Goal: Task Accomplishment & Management: Manage account settings

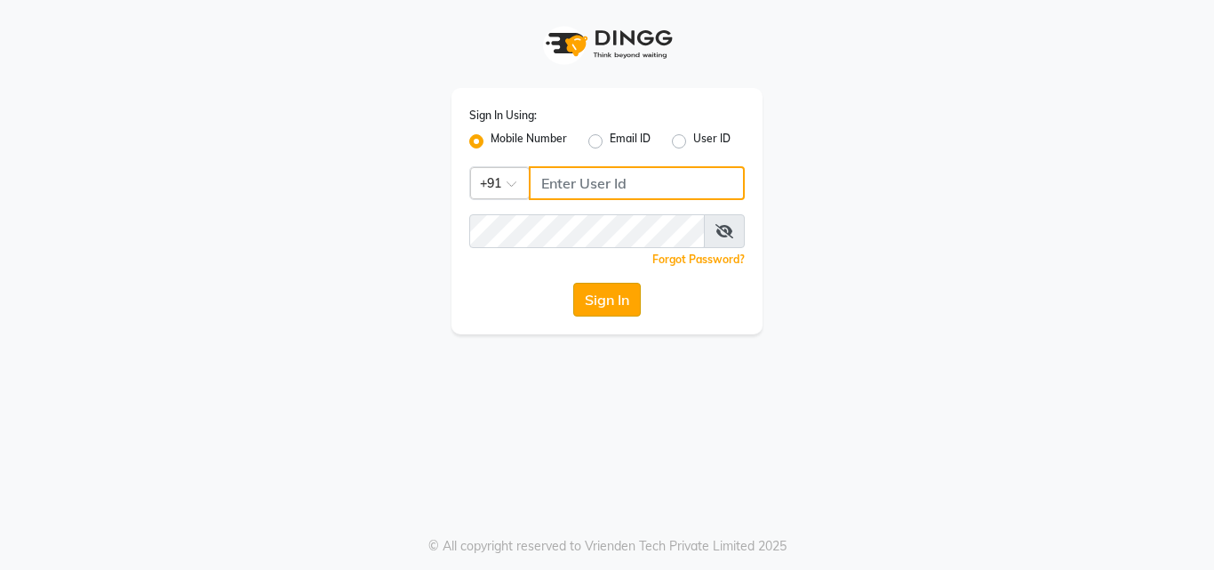
type input "8759660660"
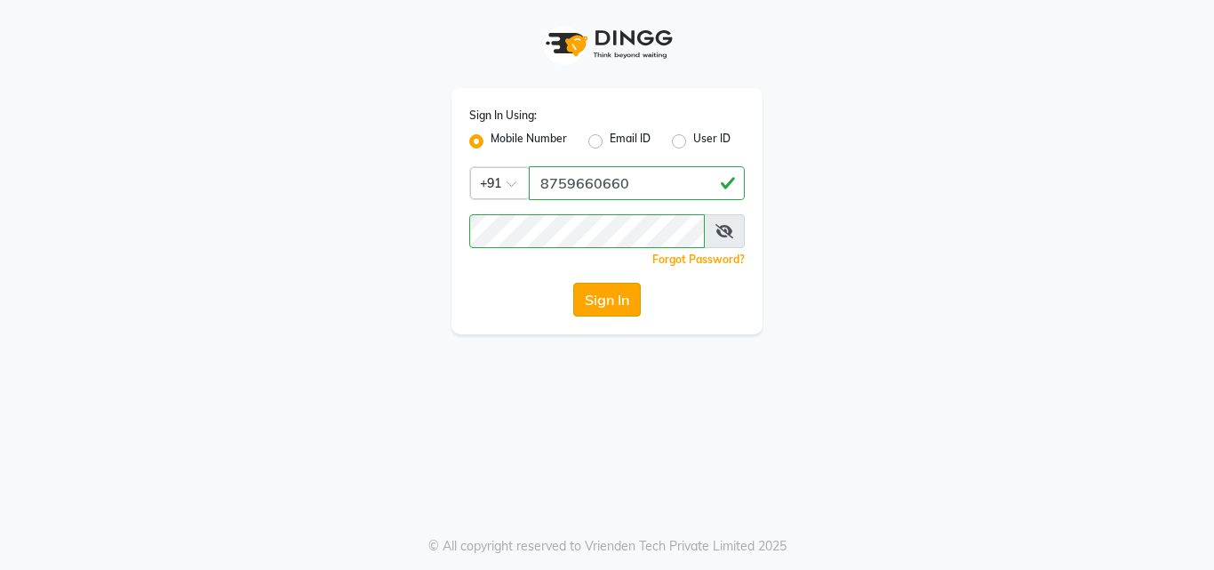
click at [616, 307] on button "Sign In" at bounding box center [607, 300] width 68 height 34
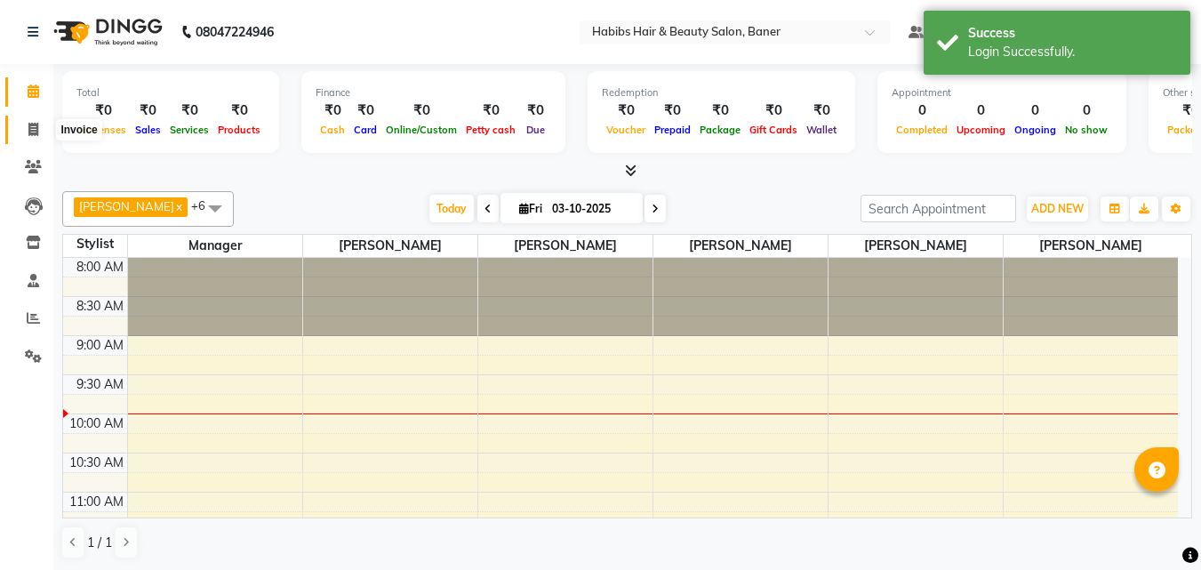
click at [40, 126] on span at bounding box center [33, 130] width 31 height 20
select select "5356"
select select "service"
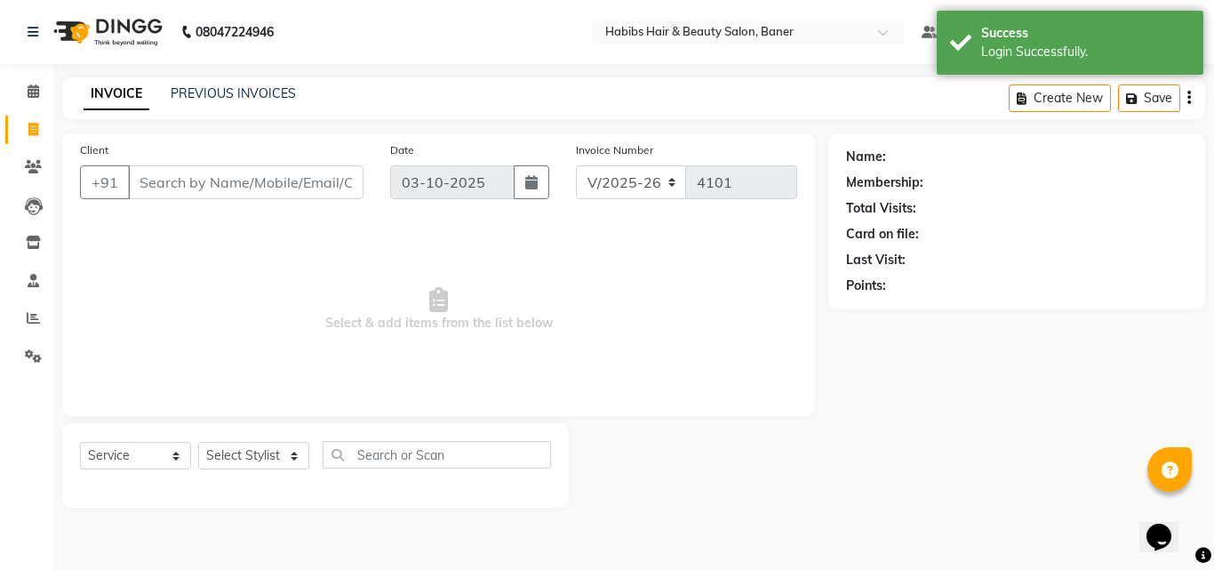
click at [343, 175] on input "Client" at bounding box center [246, 182] width 236 height 34
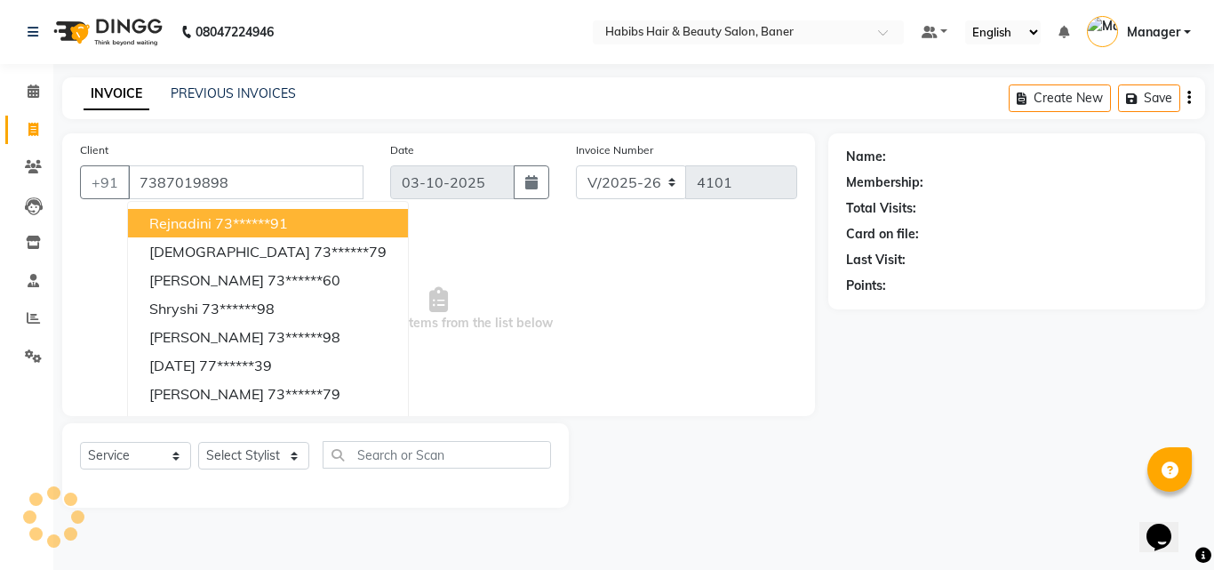
type input "7387019898"
select select "1: Object"
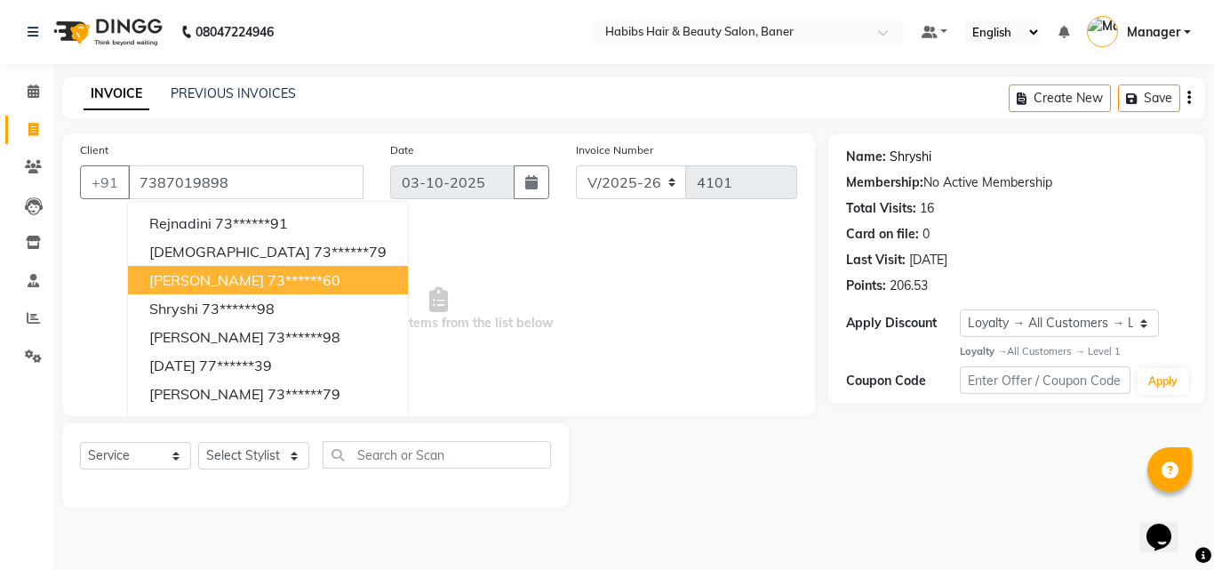
click at [920, 156] on link "Shryshi" at bounding box center [911, 157] width 42 height 19
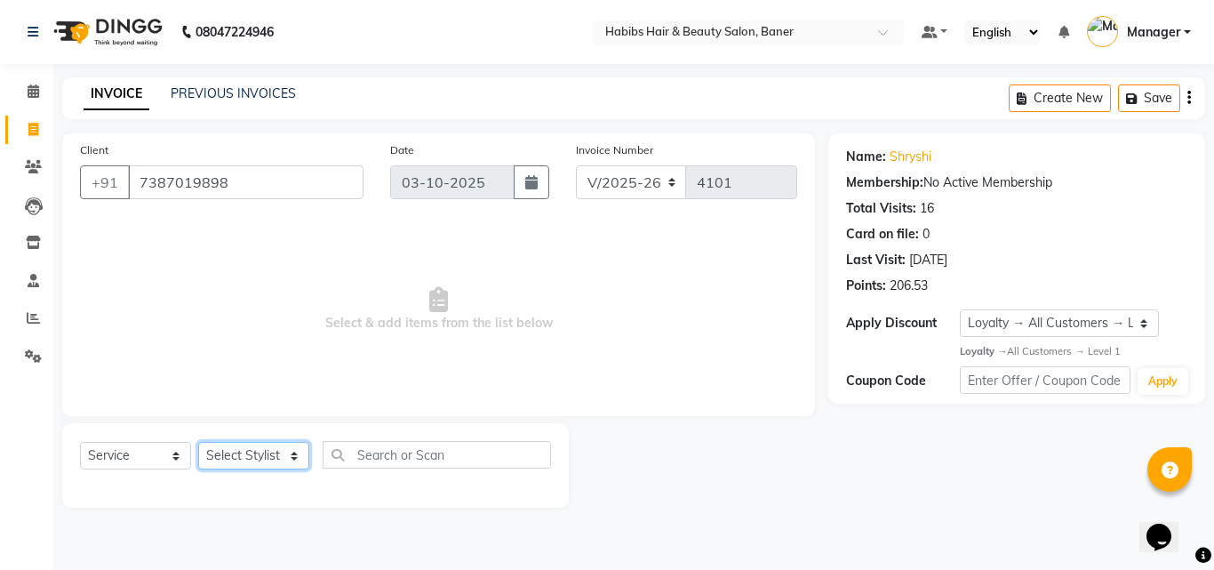
click at [292, 456] on select "Select Stylist Admin Manager [PERSON_NAME] [PERSON_NAME] Ram [PERSON_NAME] [PER…" at bounding box center [253, 456] width 111 height 28
select select "88113"
click at [198, 442] on select "Select Stylist Admin Manager [PERSON_NAME] [PERSON_NAME] Ram [PERSON_NAME] [PER…" at bounding box center [253, 456] width 111 height 28
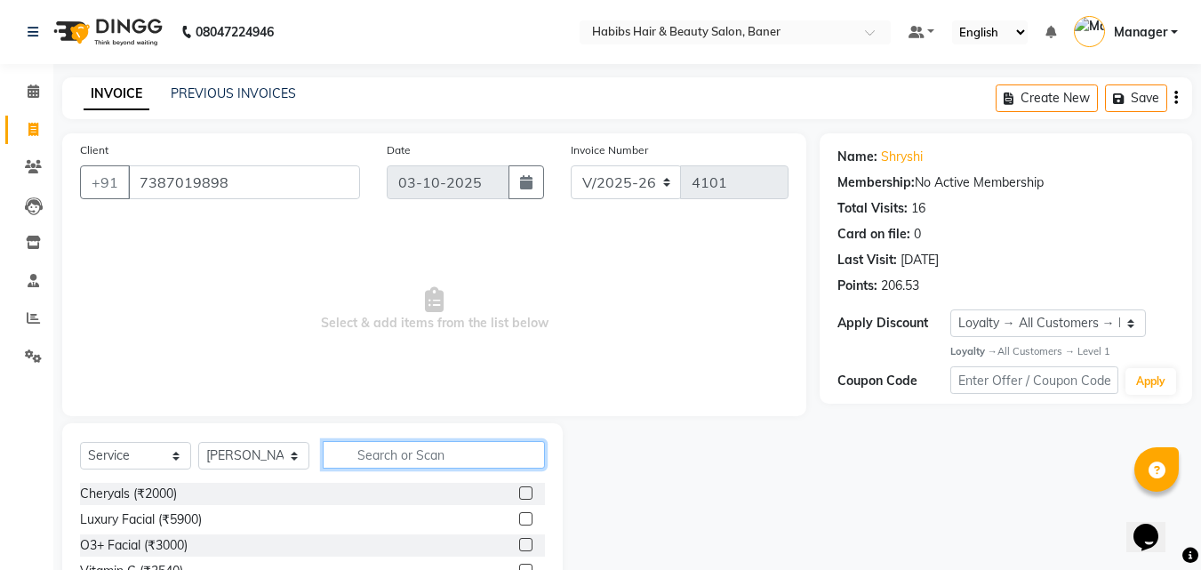
click at [399, 451] on input "text" at bounding box center [434, 455] width 222 height 28
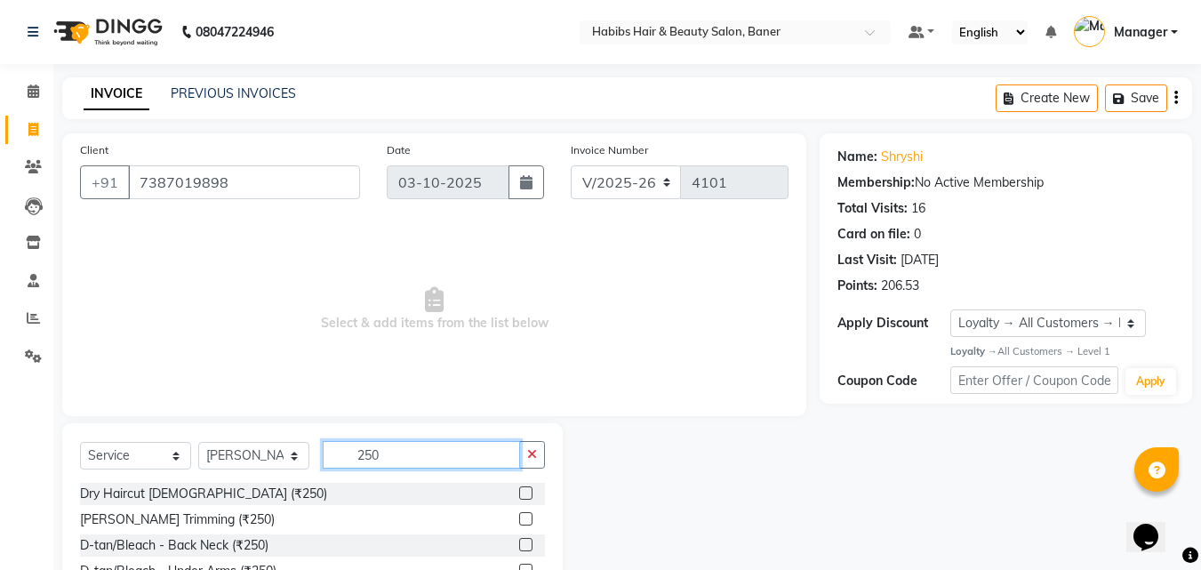
type input "250"
click at [519, 492] on label at bounding box center [525, 492] width 13 height 13
click at [519, 492] on input "checkbox" at bounding box center [525, 494] width 12 height 12
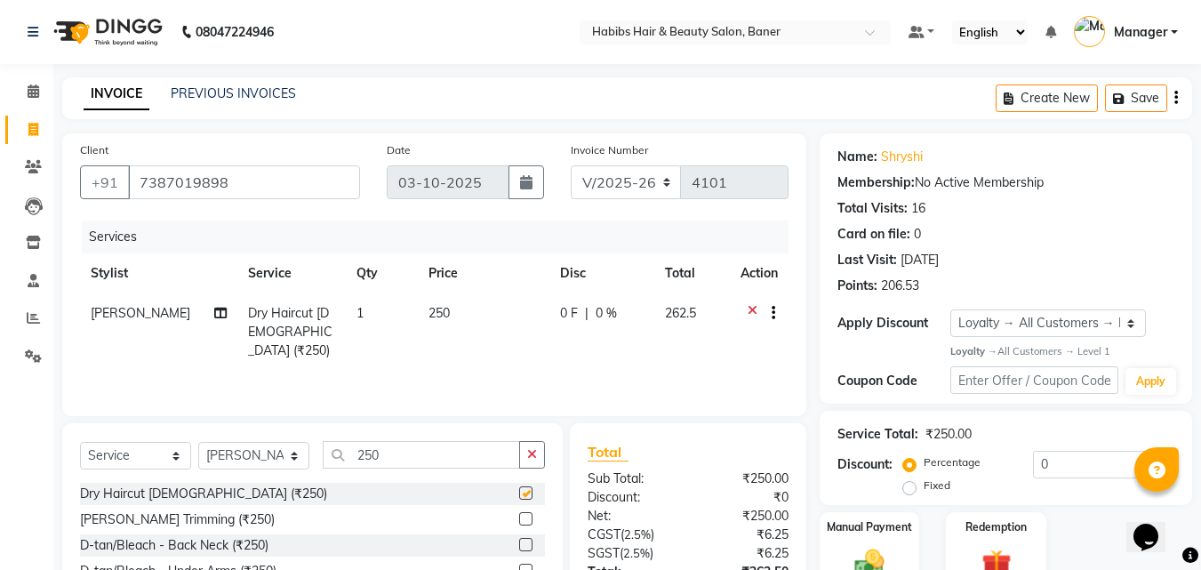
checkbox input "false"
click at [519, 518] on label at bounding box center [525, 518] width 13 height 13
click at [519, 518] on input "checkbox" at bounding box center [525, 520] width 12 height 12
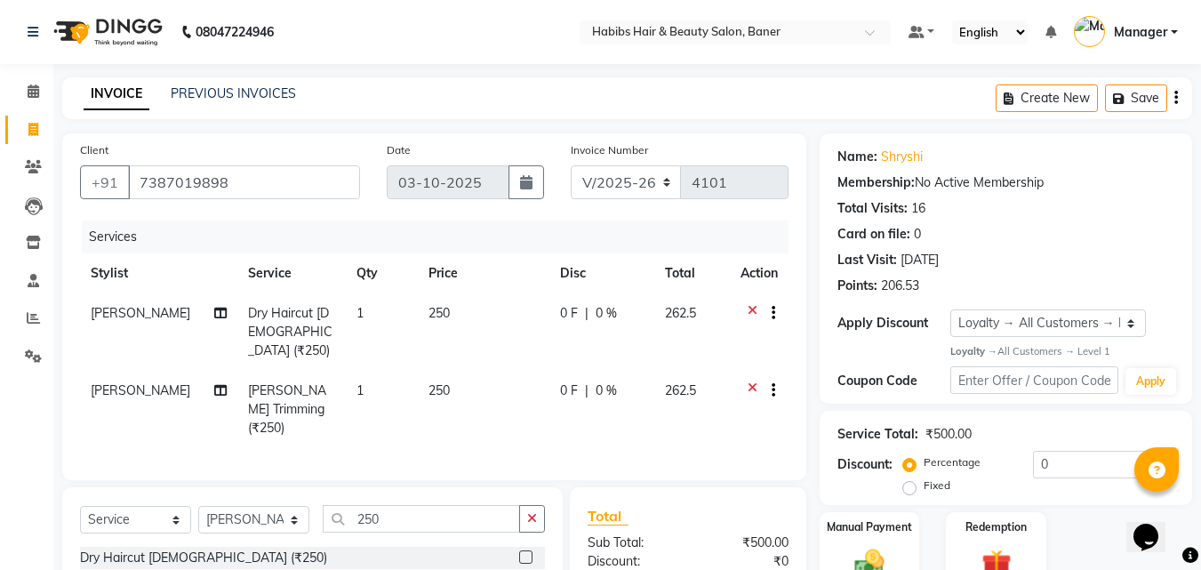
checkbox input "false"
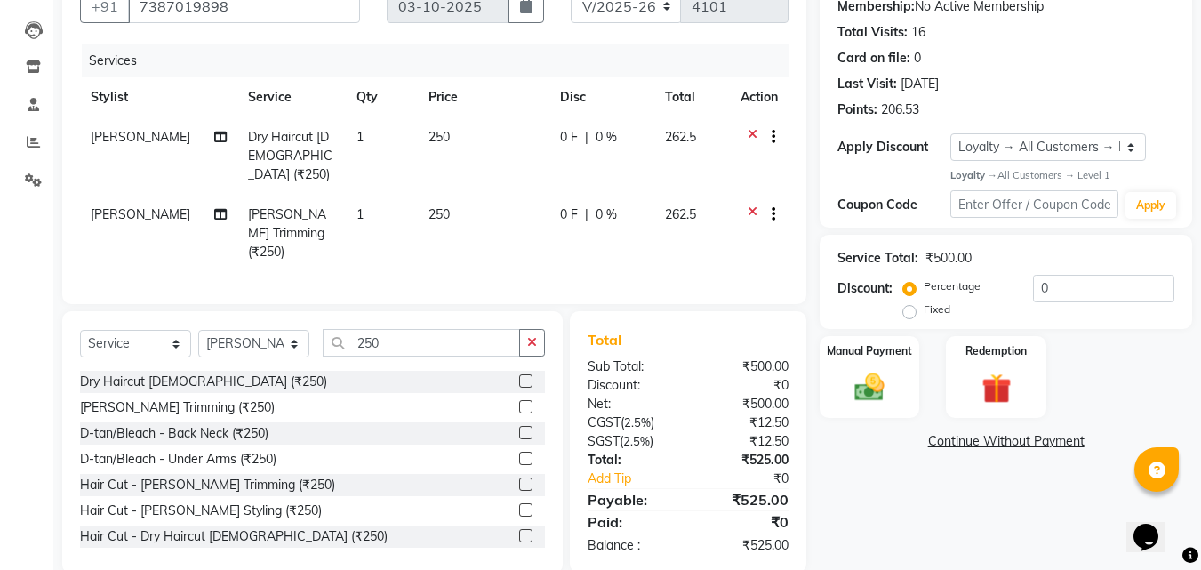
scroll to position [182, 0]
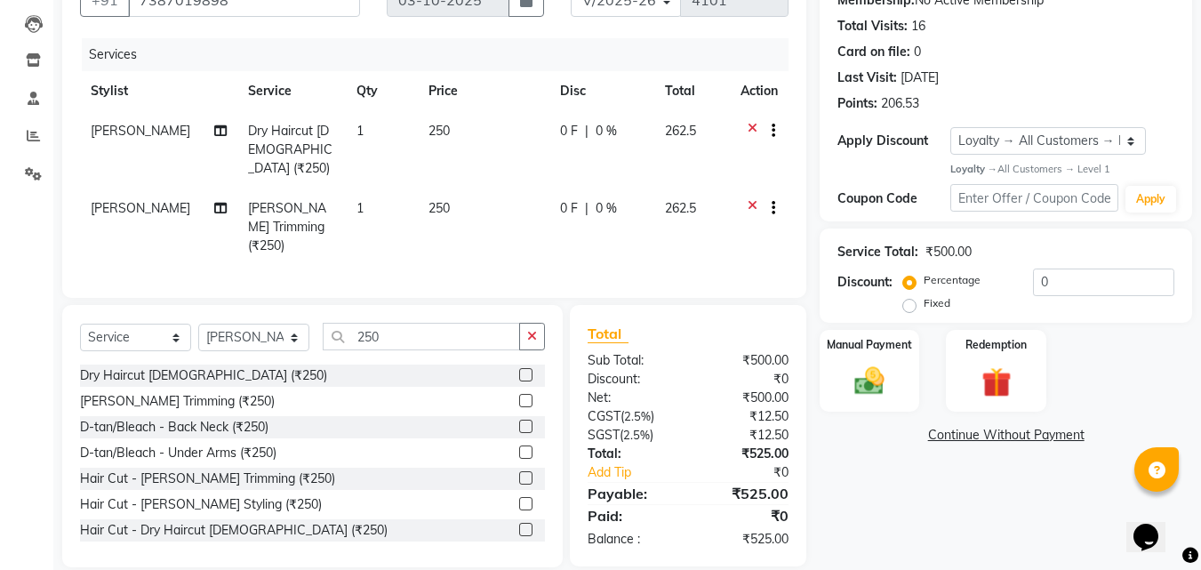
click at [583, 134] on div "0 F | 0 %" at bounding box center [602, 131] width 84 height 19
select select "88113"
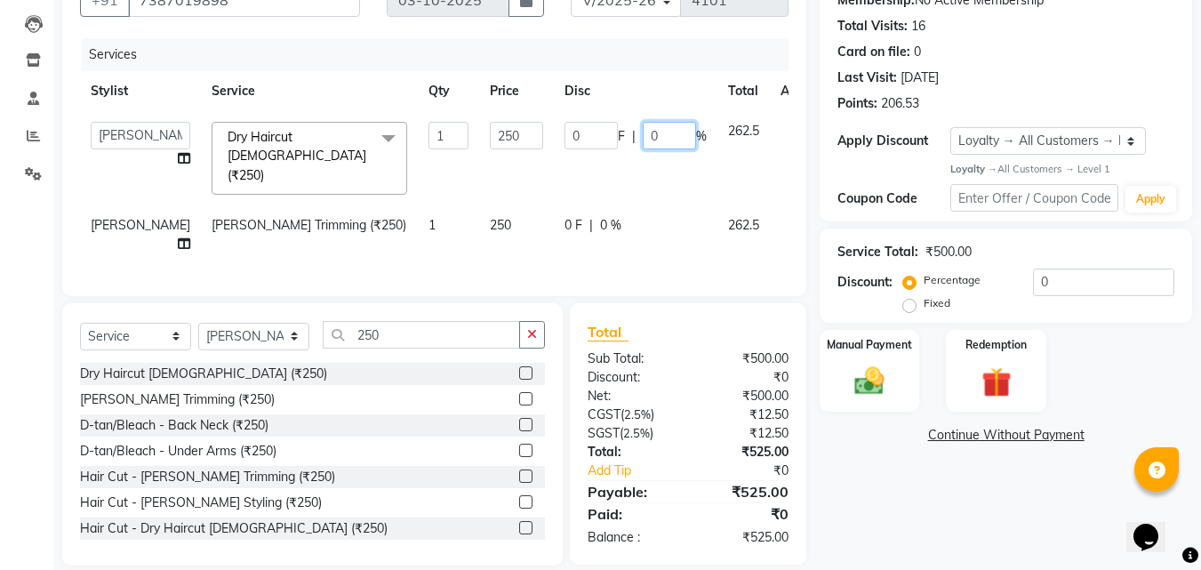
click at [643, 137] on input "0" at bounding box center [669, 136] width 53 height 28
type input "04.8"
click at [604, 170] on tbody "Admin Manager Pooja Singh Pratik Bhad Ram Rohan Sonawane Swapnali Swapnil Dry H…" at bounding box center [454, 187] width 748 height 153
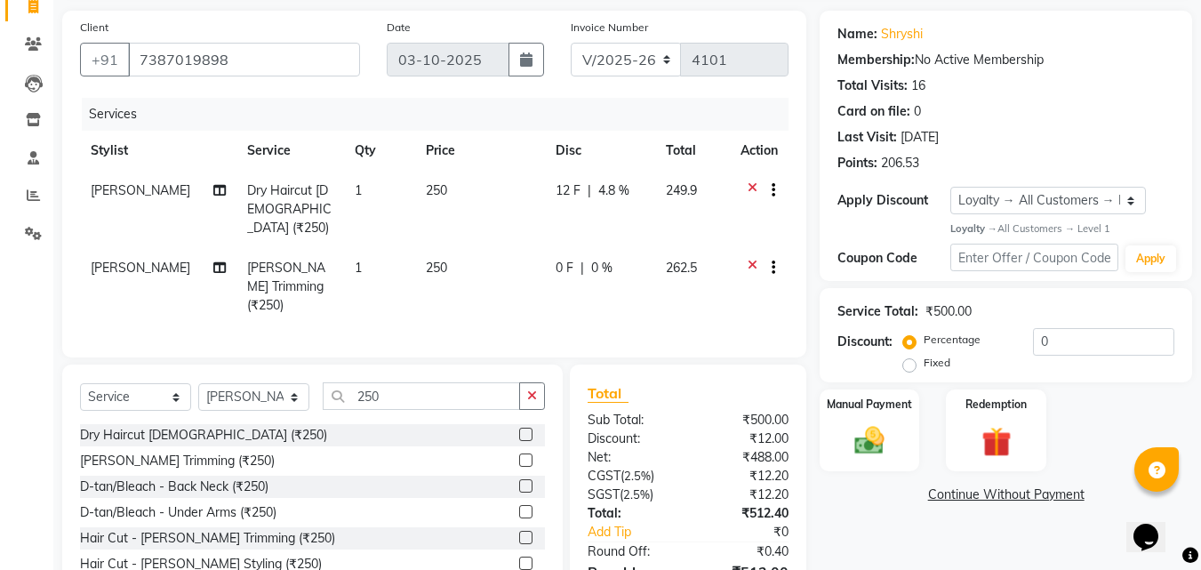
scroll to position [200, 0]
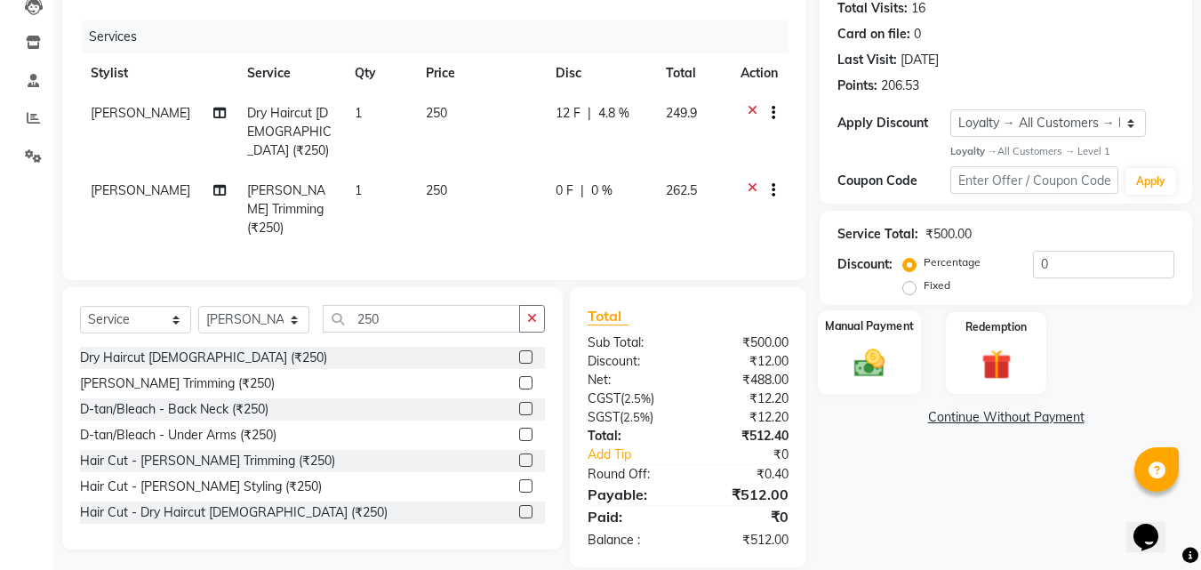
click at [858, 332] on label "Manual Payment" at bounding box center [869, 326] width 89 height 17
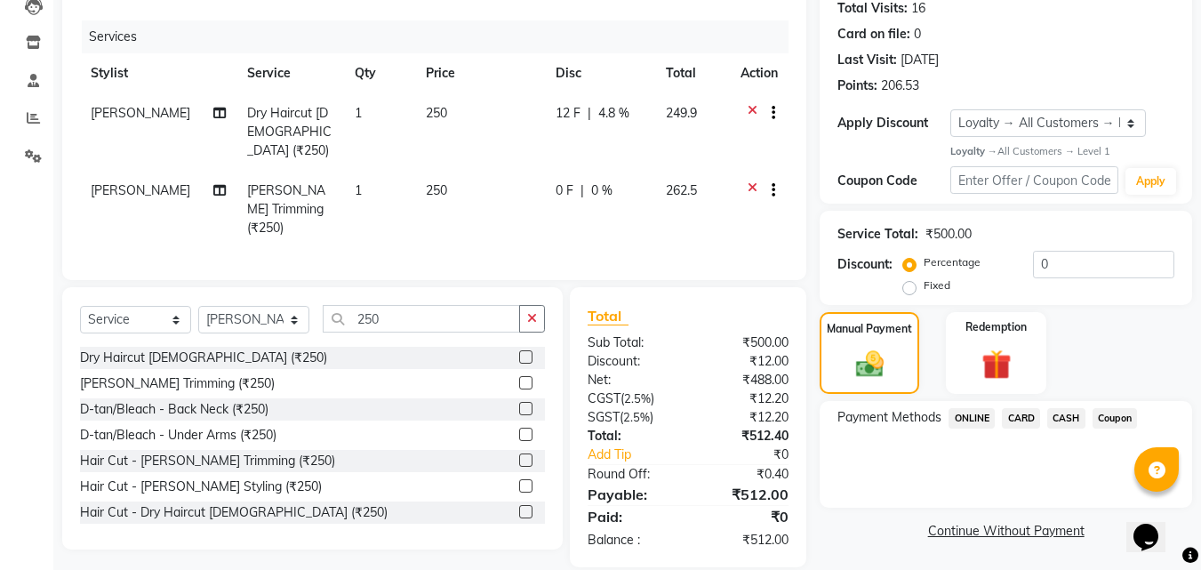
scroll to position [201, 0]
click at [970, 423] on span "ONLINE" at bounding box center [971, 417] width 46 height 20
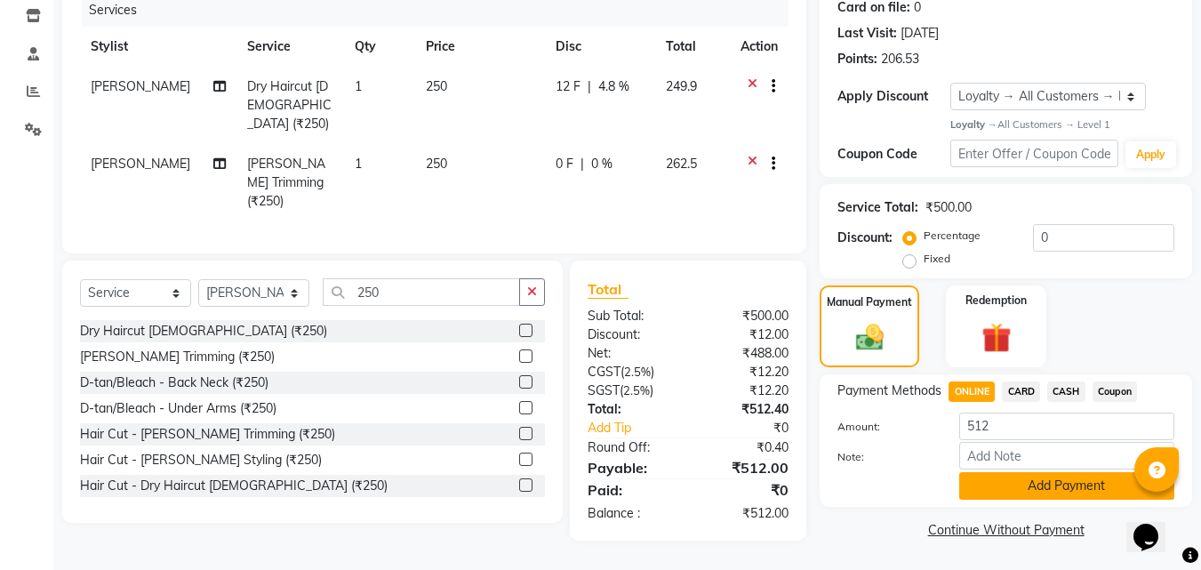
click at [1028, 485] on button "Add Payment" at bounding box center [1066, 486] width 215 height 28
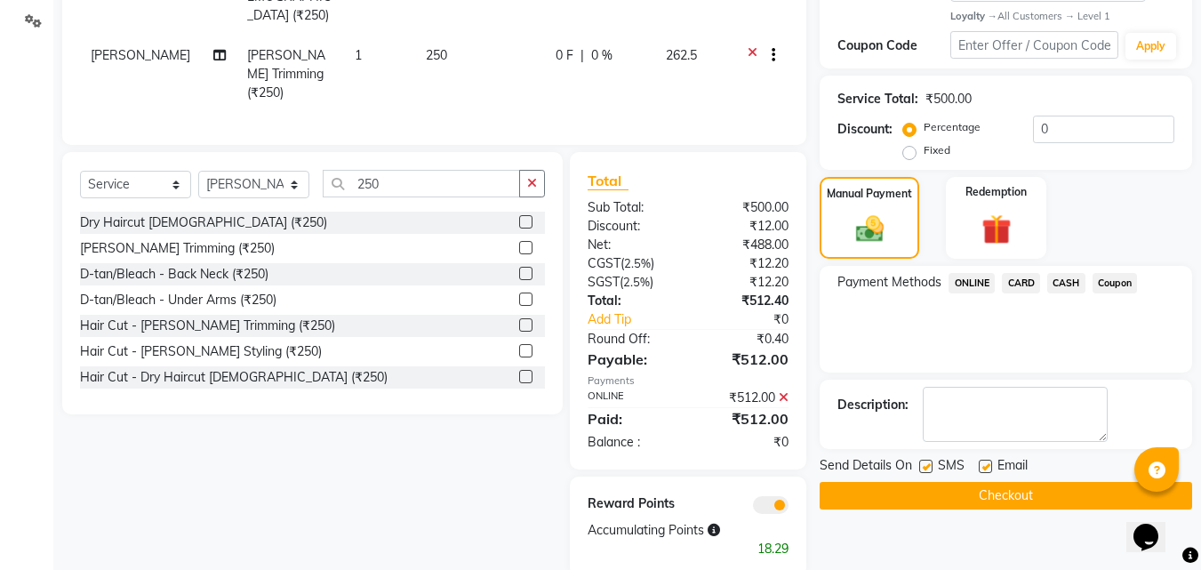
scroll to position [344, 0]
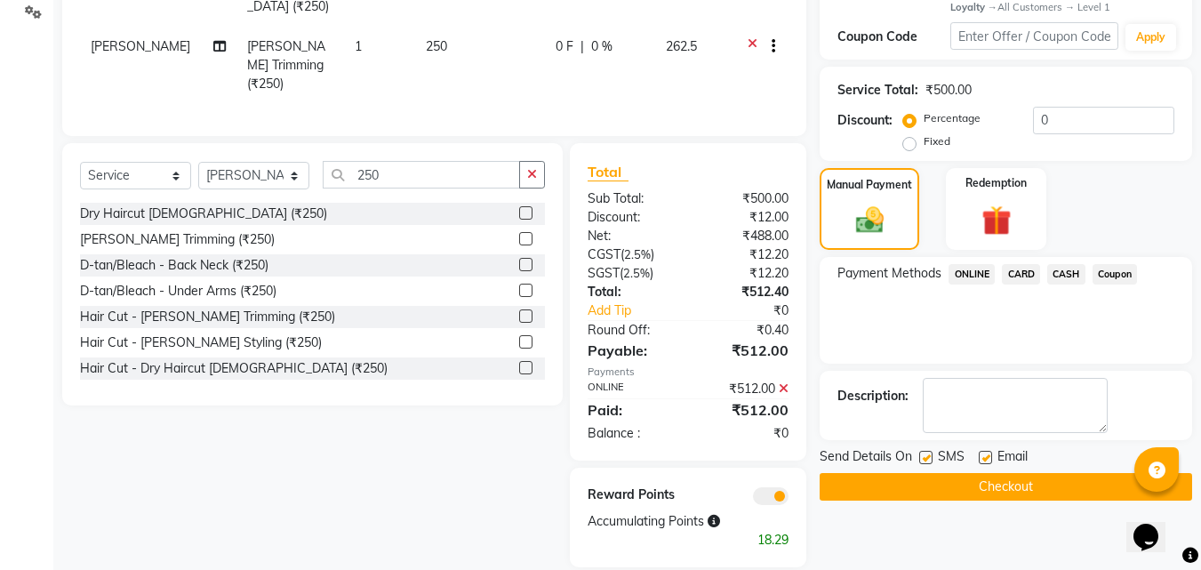
click at [931, 460] on label at bounding box center [925, 457] width 13 height 13
click at [931, 460] on input "checkbox" at bounding box center [925, 458] width 12 height 12
checkbox input "false"
click at [988, 458] on label at bounding box center [985, 457] width 13 height 13
click at [988, 458] on input "checkbox" at bounding box center [985, 458] width 12 height 12
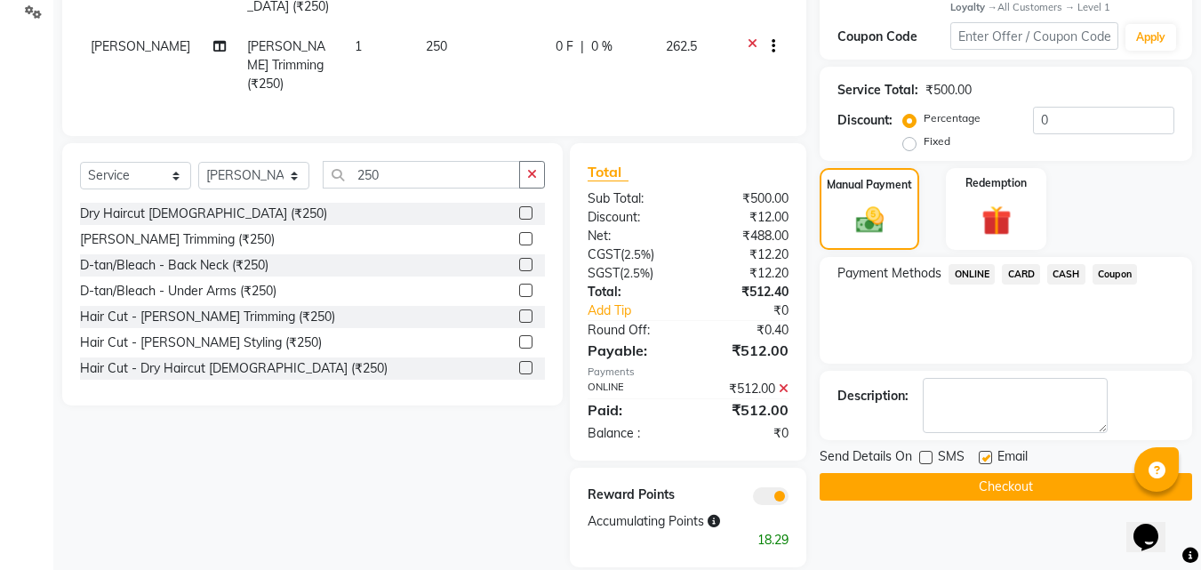
checkbox input "false"
click at [988, 479] on button "Checkout" at bounding box center [1006, 487] width 372 height 28
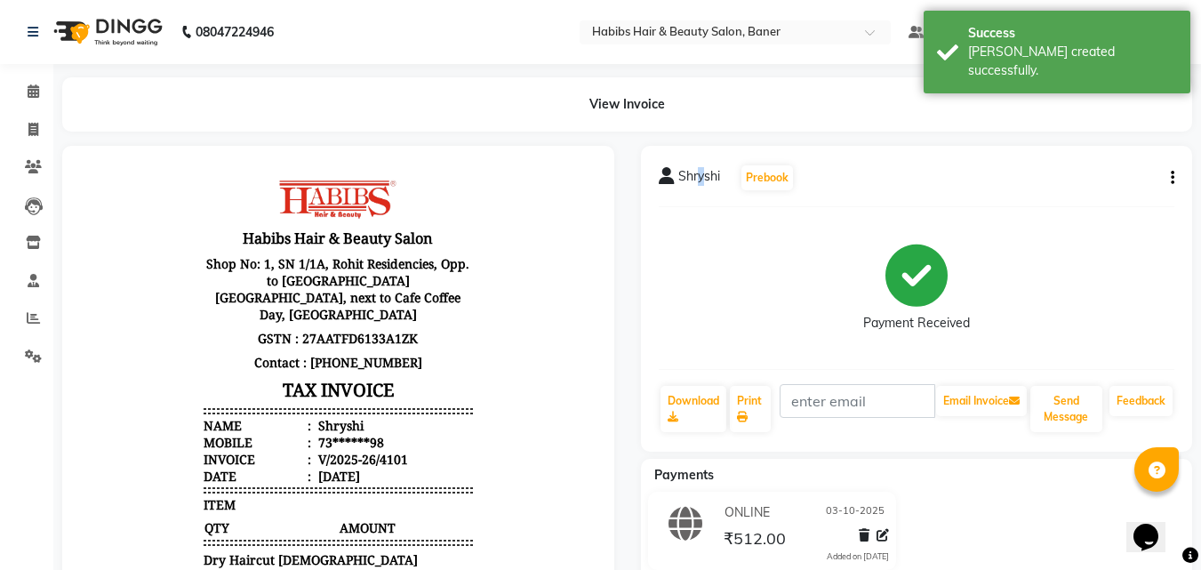
click at [700, 174] on span "Shryshi" at bounding box center [699, 179] width 42 height 25
click at [678, 179] on span "Shryshi" at bounding box center [699, 179] width 42 height 25
click at [665, 179] on icon at bounding box center [667, 176] width 16 height 18
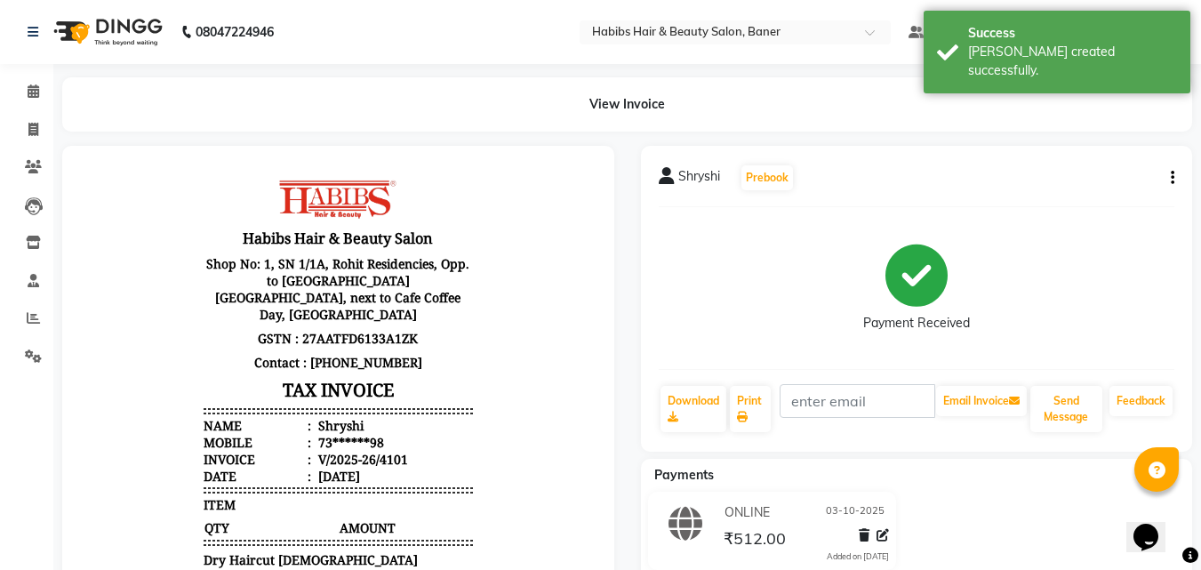
click at [666, 180] on icon at bounding box center [667, 176] width 16 height 18
click at [1185, 177] on div "Shryshi Prebook Payment Received Download Print Email Invoice Send Message Feed…" at bounding box center [917, 299] width 552 height 306
click at [1180, 180] on div "Shryshi Prebook Payment Received Download Print Email Invoice Send Message Feed…" at bounding box center [917, 299] width 552 height 306
click at [1179, 180] on div "Shryshi Prebook Payment Received Download Print Email Invoice Send Message Feed…" at bounding box center [917, 299] width 552 height 306
click at [1175, 180] on div "Shryshi Prebook Payment Received Download Print Email Invoice Send Message Feed…" at bounding box center [917, 299] width 552 height 306
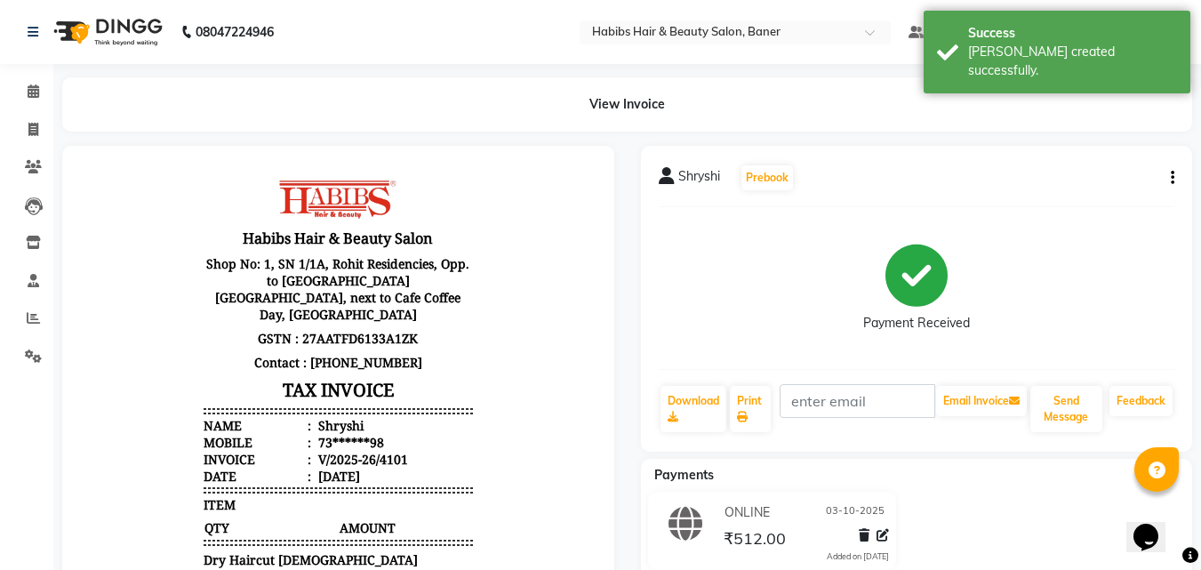
click at [1169, 180] on button "button" at bounding box center [1169, 178] width 11 height 19
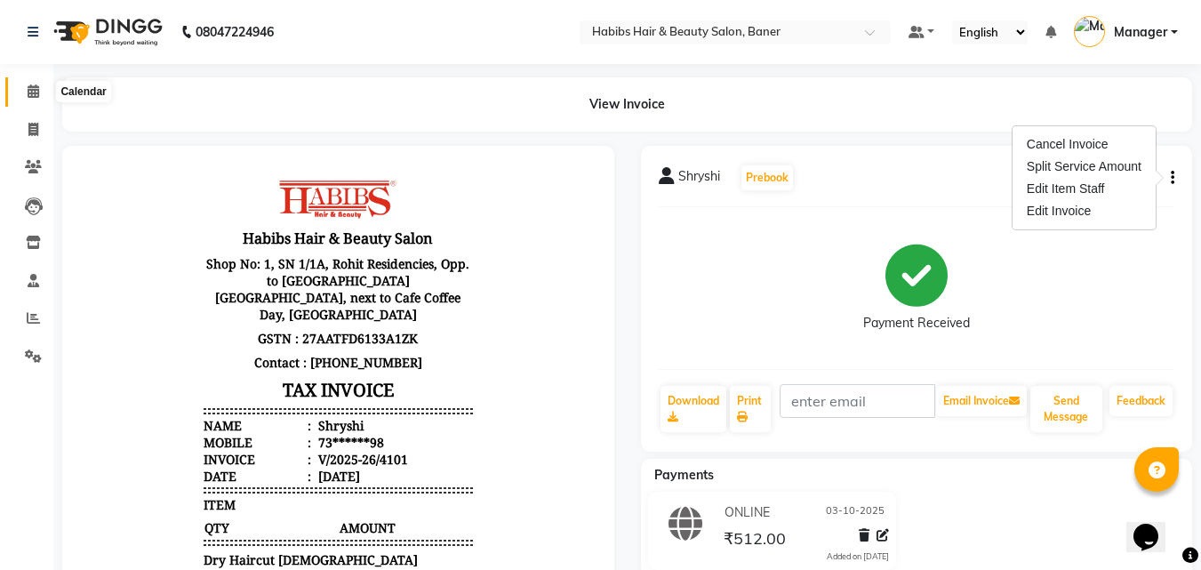
click at [43, 85] on span at bounding box center [33, 92] width 31 height 20
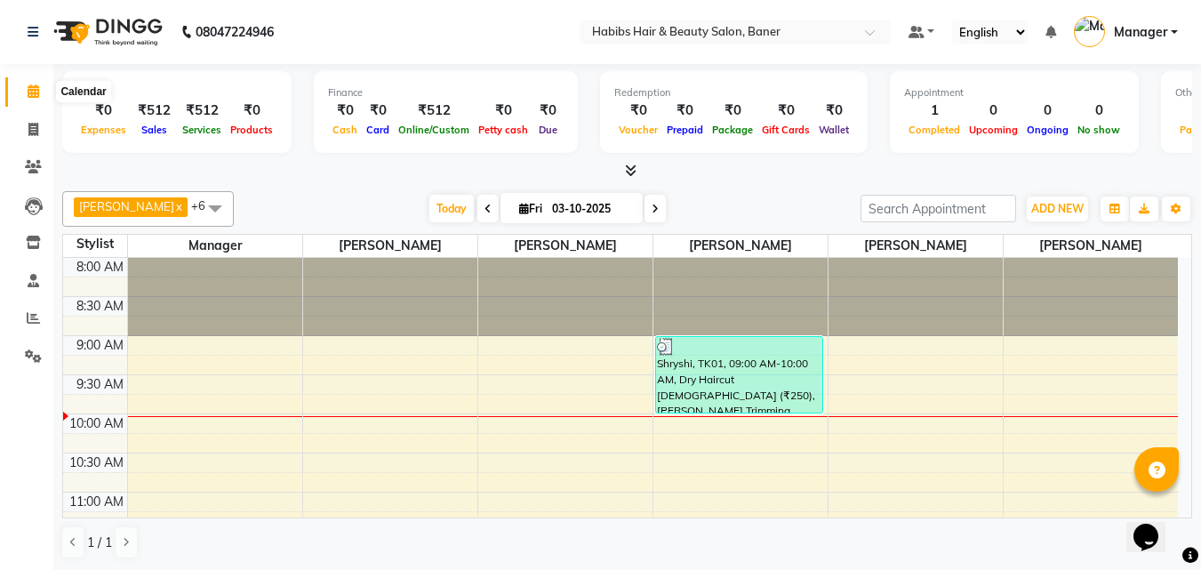
click at [33, 100] on span at bounding box center [33, 92] width 31 height 20
click at [27, 120] on span at bounding box center [33, 130] width 31 height 20
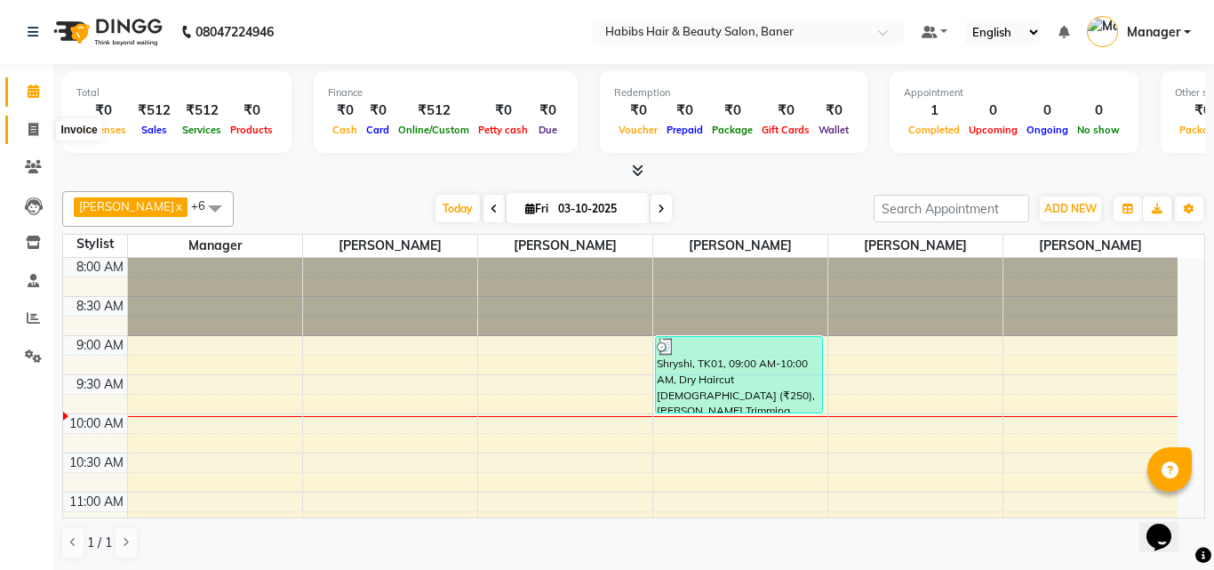
select select "5356"
select select "service"
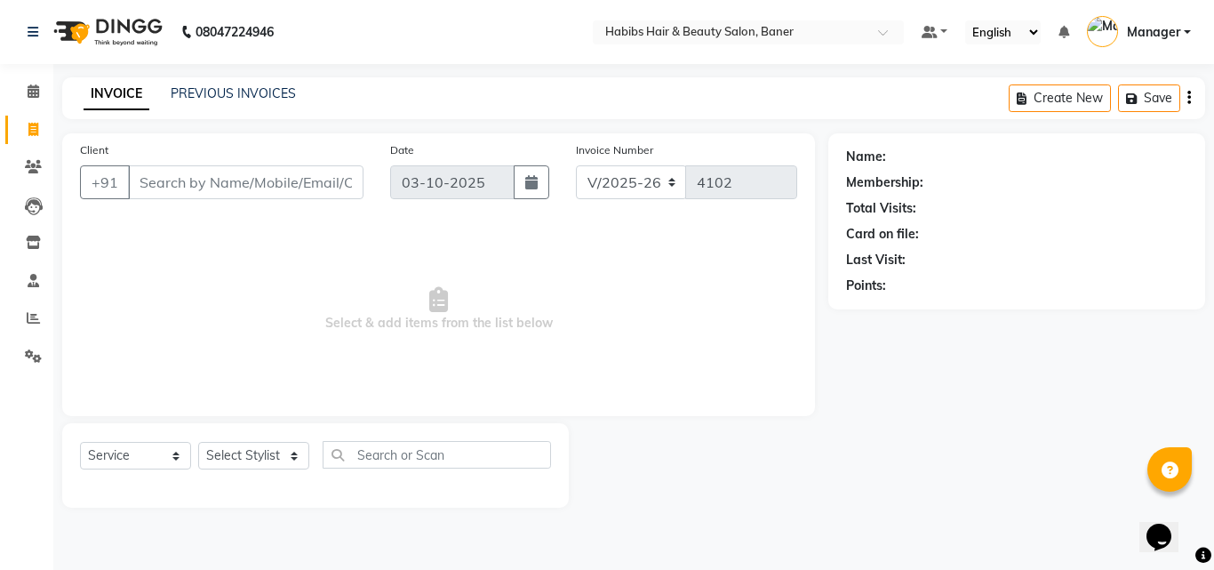
click at [212, 178] on input "Client" at bounding box center [246, 182] width 236 height 34
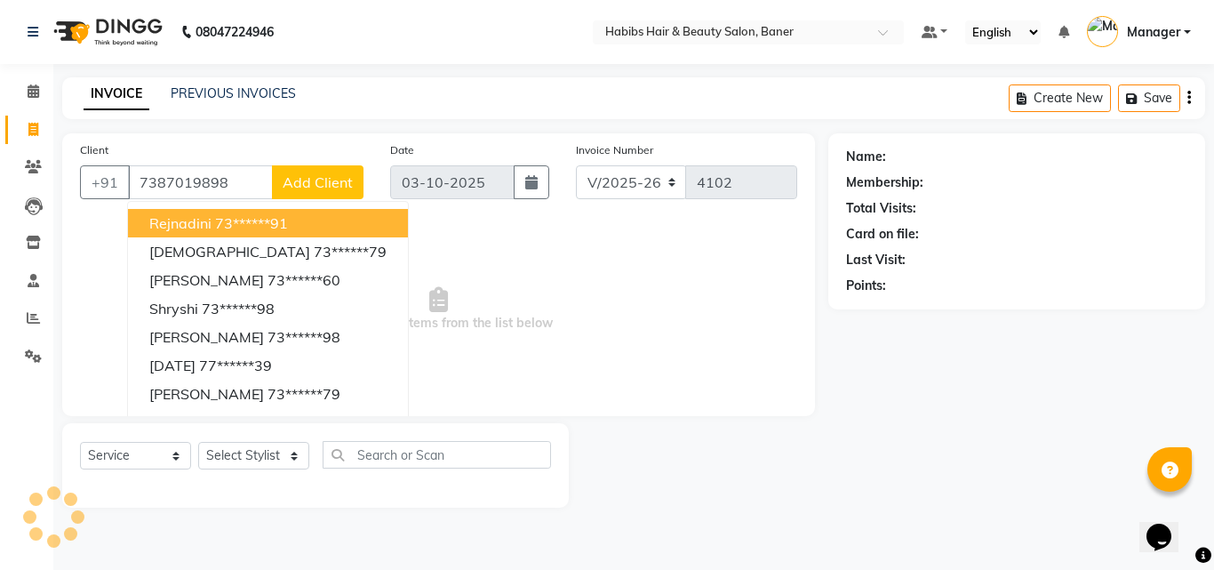
type input "7387019898"
select select "1: Object"
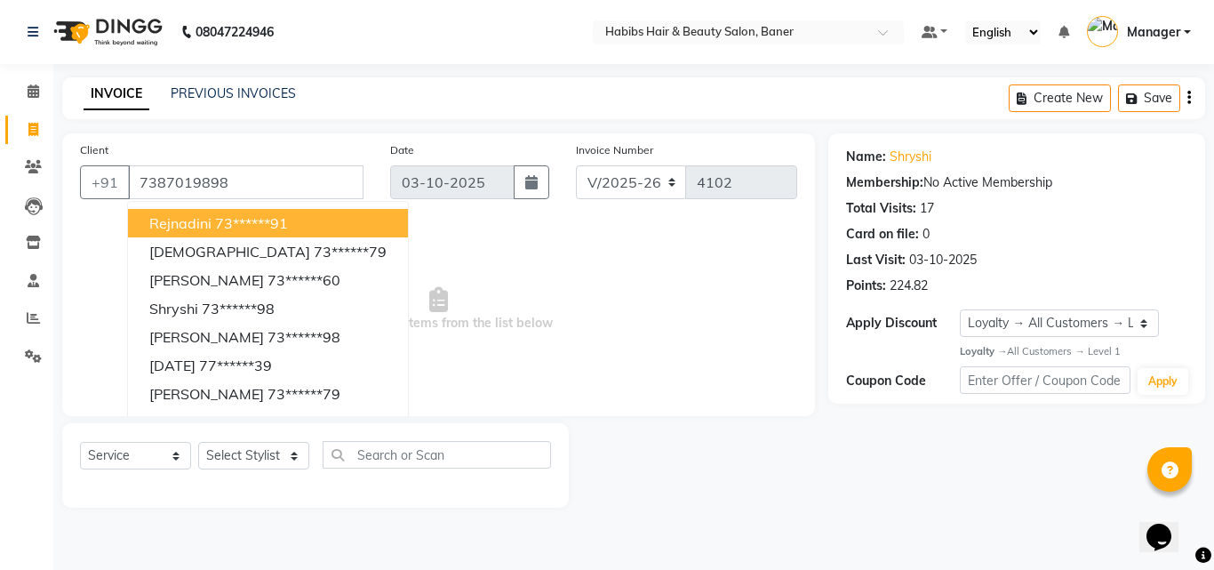
click at [431, 257] on span "Select & add items from the list below" at bounding box center [438, 309] width 717 height 178
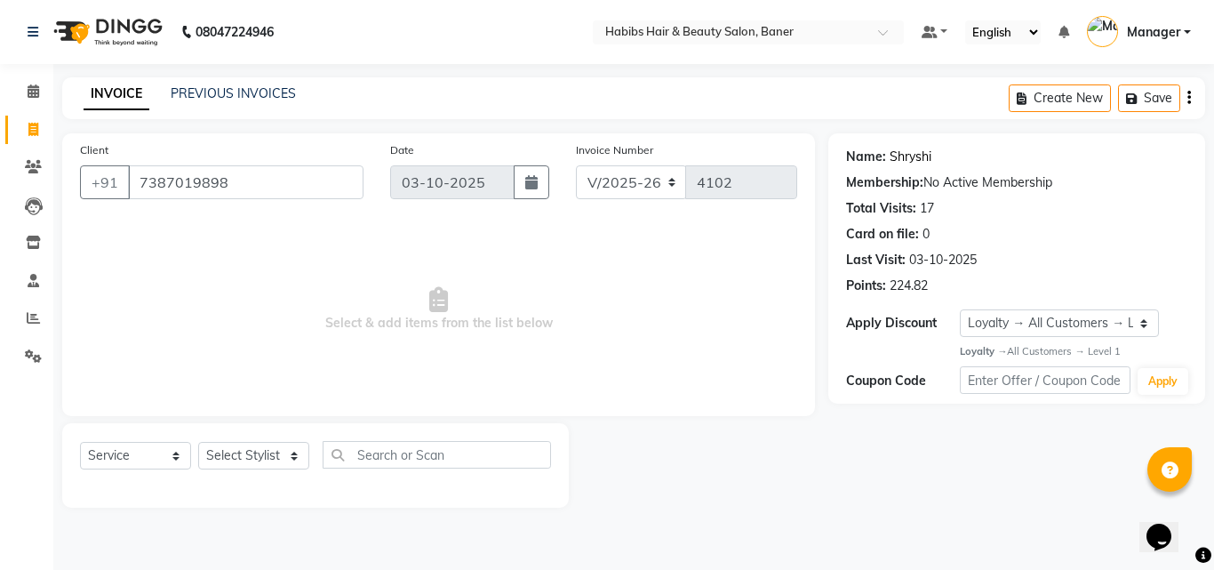
click at [898, 154] on link "Shryshi" at bounding box center [911, 157] width 42 height 19
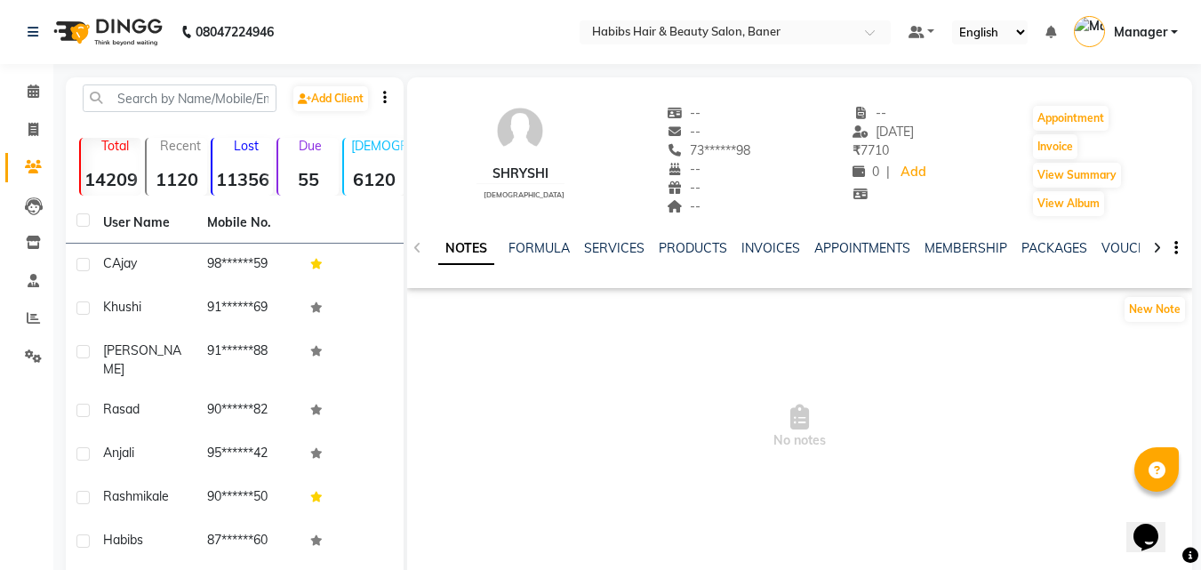
click at [488, 171] on div "Shryshi" at bounding box center [520, 173] width 88 height 19
click at [518, 171] on div "Shryshi" at bounding box center [520, 173] width 88 height 19
click at [1066, 148] on button "Invoice" at bounding box center [1055, 146] width 44 height 25
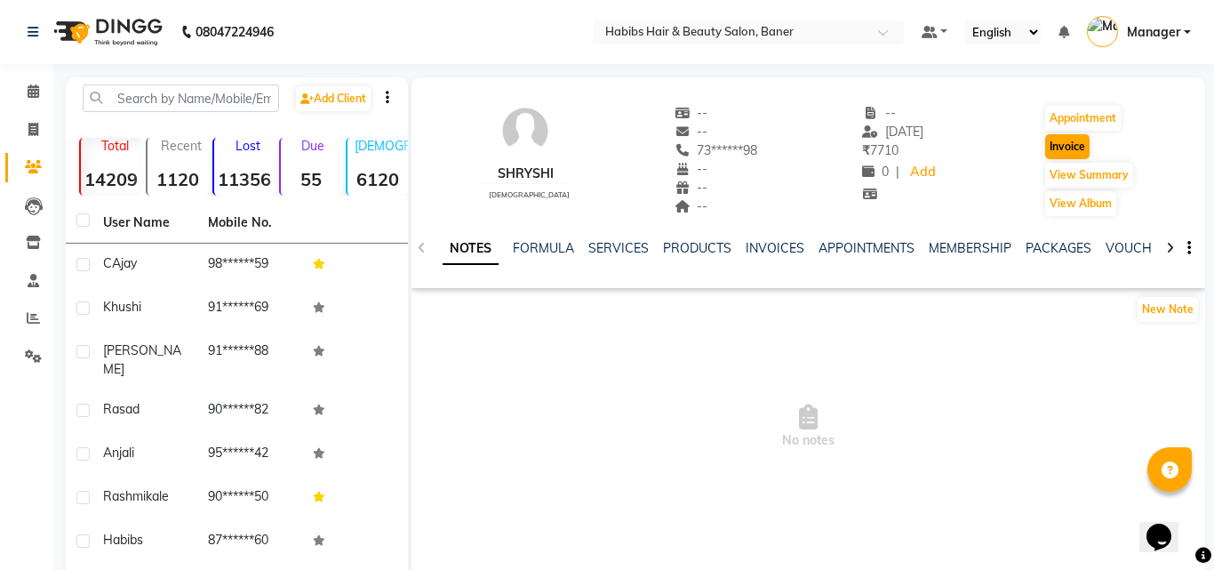
select select "5356"
select select "service"
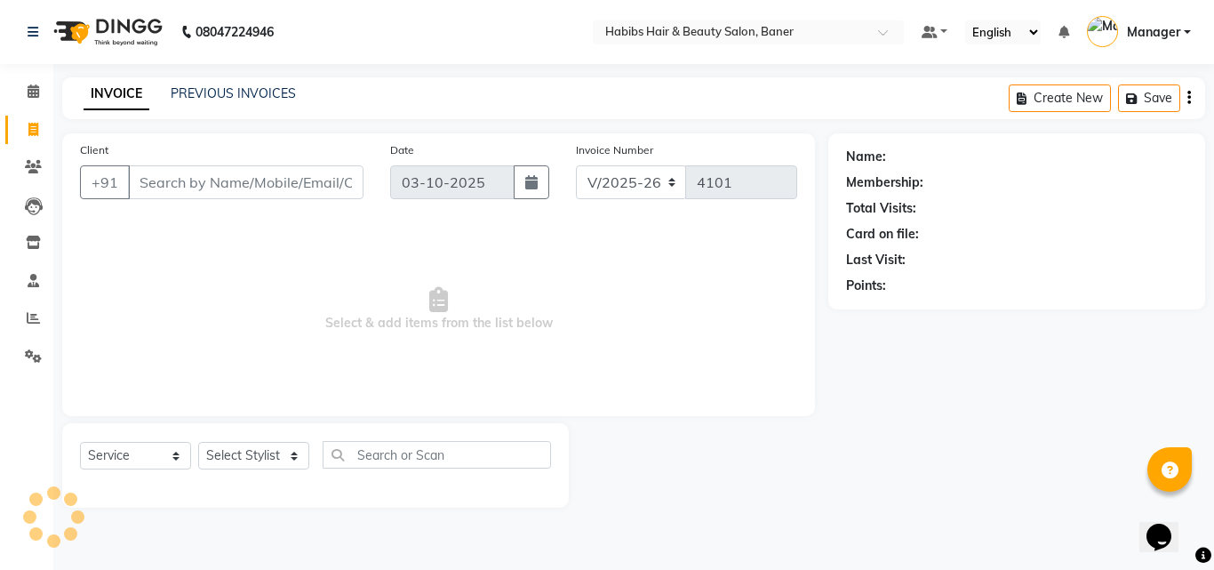
type input "73******98"
select select "1: Object"
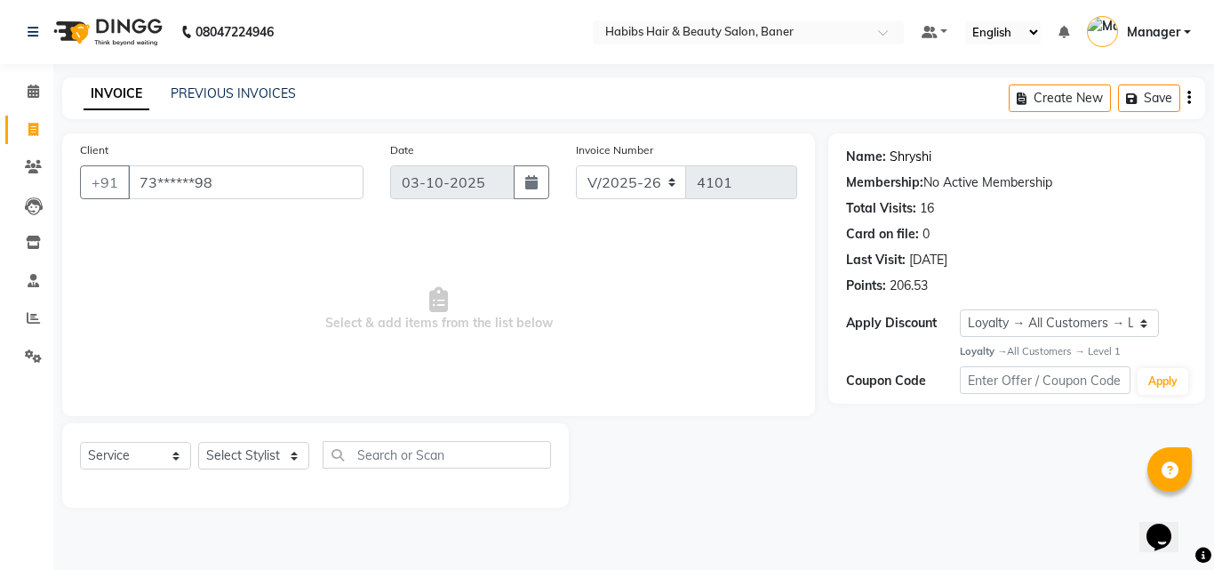
click at [896, 151] on link "Shryshi" at bounding box center [911, 157] width 42 height 19
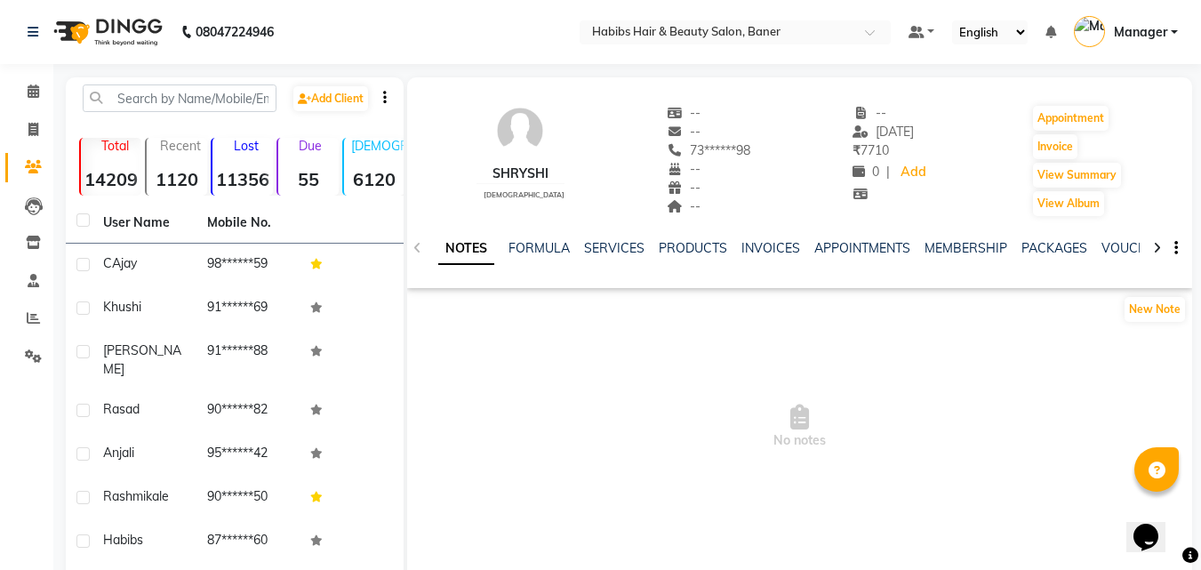
click at [1174, 249] on icon "button" at bounding box center [1176, 248] width 4 height 1
click at [1174, 248] on icon "button" at bounding box center [1176, 248] width 4 height 1
click at [516, 178] on div "Shryshi" at bounding box center [520, 173] width 88 height 19
click at [516, 175] on div "Shryshi" at bounding box center [520, 173] width 88 height 19
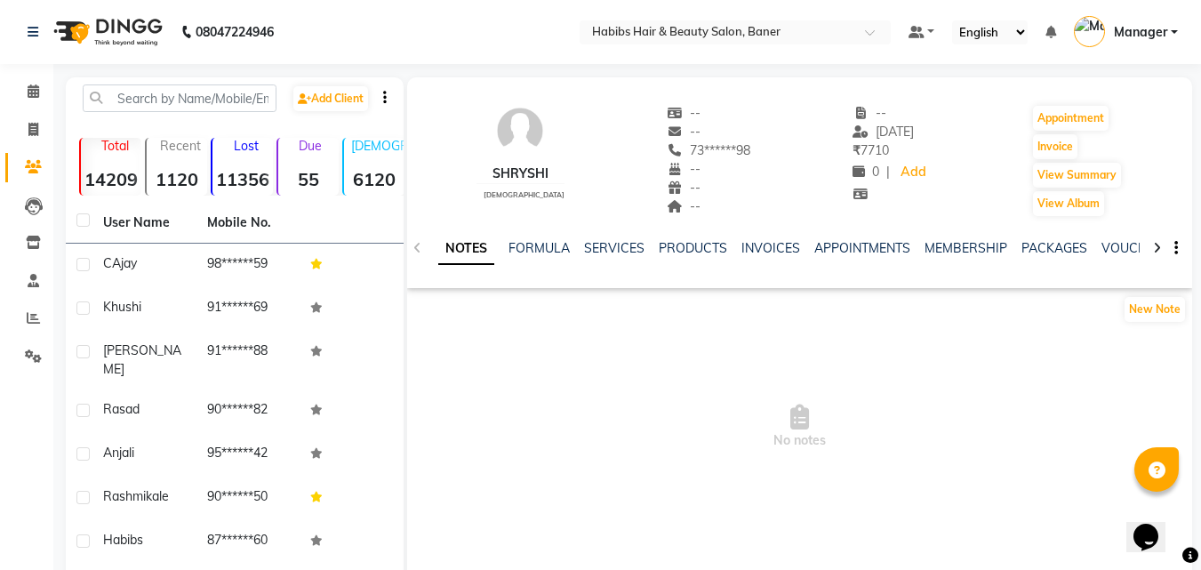
click at [516, 175] on div "Shryshi" at bounding box center [520, 173] width 88 height 19
click at [384, 98] on icon "button" at bounding box center [385, 97] width 4 height 1
click at [539, 179] on div "Shryshi male -- -- 73******98 -- -- -- -- 08-08-2025 ₹ 7710 0 | Add Appointment…" at bounding box center [799, 152] width 785 height 132
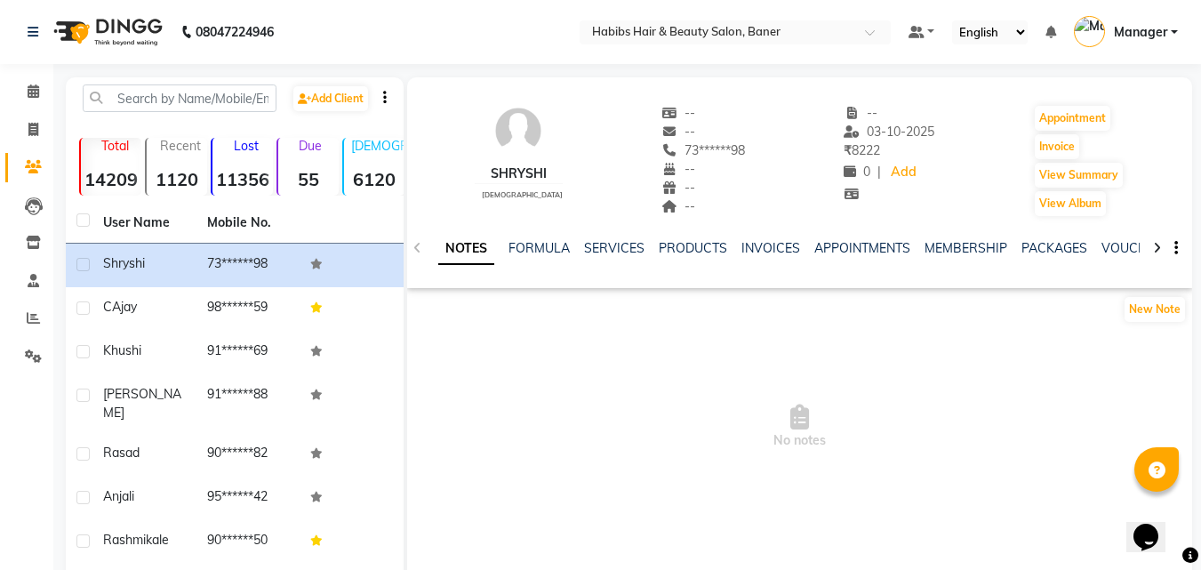
click at [501, 172] on div "Shryshi" at bounding box center [519, 173] width 88 height 19
click at [505, 172] on div "Shryshi" at bounding box center [519, 173] width 88 height 19
click at [306, 109] on link "Add Client" at bounding box center [330, 98] width 75 height 25
select select "22"
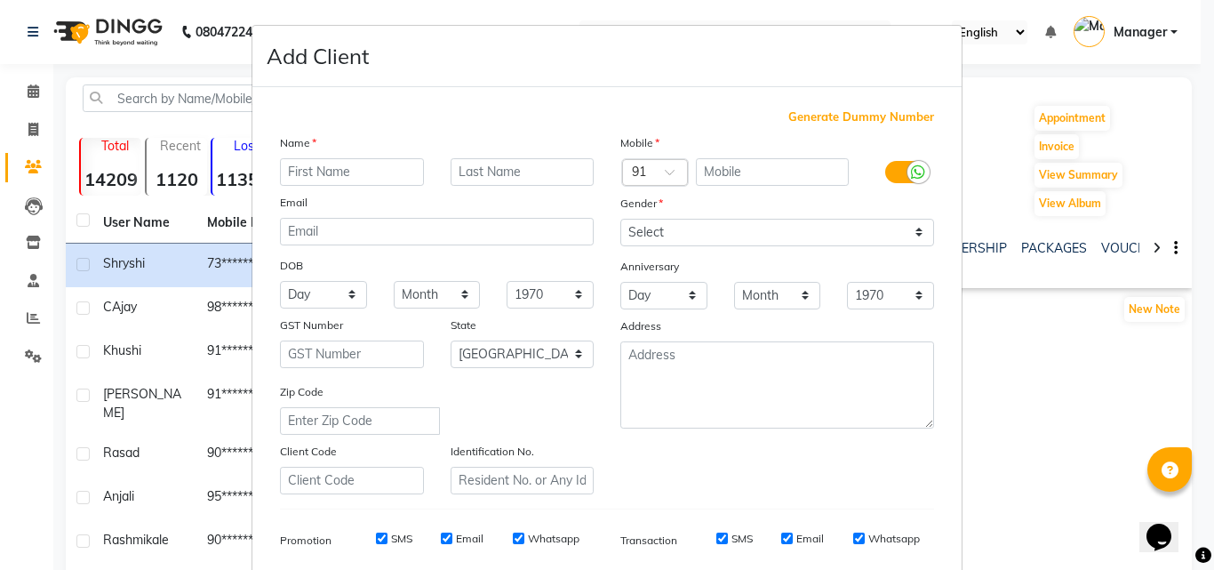
click at [1004, 91] on ngb-modal-window "Add Client Generate Dummy Number Name Email DOB Day 01 02 03 04 05 06 07 08 09 …" at bounding box center [607, 285] width 1214 height 570
click at [985, 111] on ngb-modal-window "Add Client Generate Dummy Number Name Email DOB Day 01 02 03 04 05 06 07 08 09 …" at bounding box center [607, 285] width 1214 height 570
drag, startPoint x: 988, startPoint y: 112, endPoint x: 984, endPoint y: 133, distance: 21.6
click at [988, 119] on ngb-modal-window "Add Client Generate Dummy Number Name Email DOB Day 01 02 03 04 05 06 07 08 09 …" at bounding box center [607, 285] width 1214 height 570
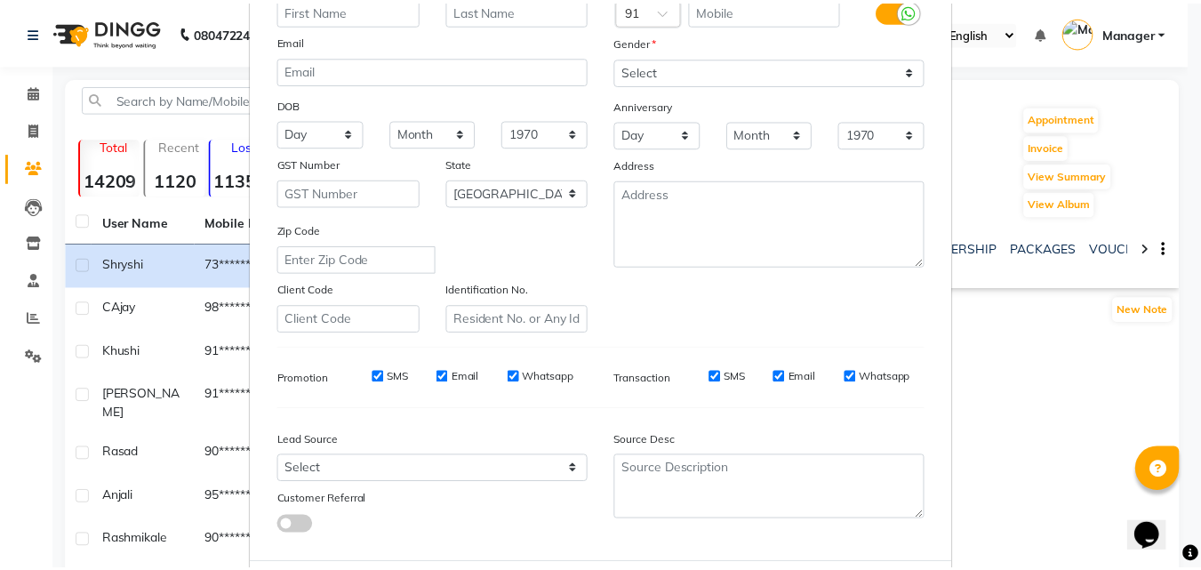
scroll to position [251, 0]
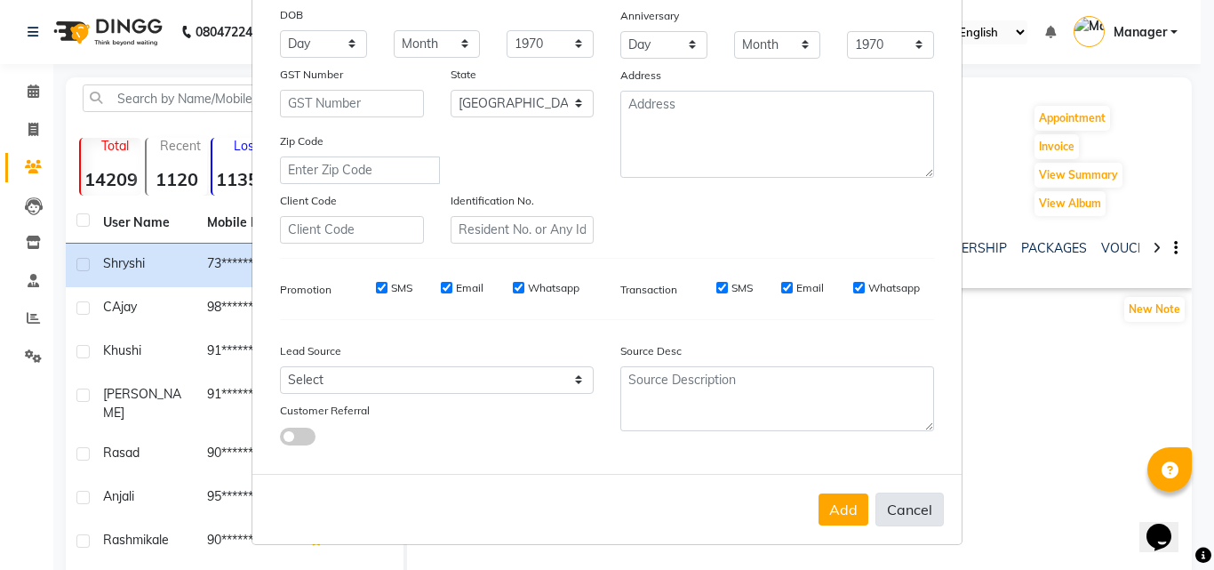
click at [903, 508] on button "Cancel" at bounding box center [910, 509] width 68 height 34
select select
select select "null"
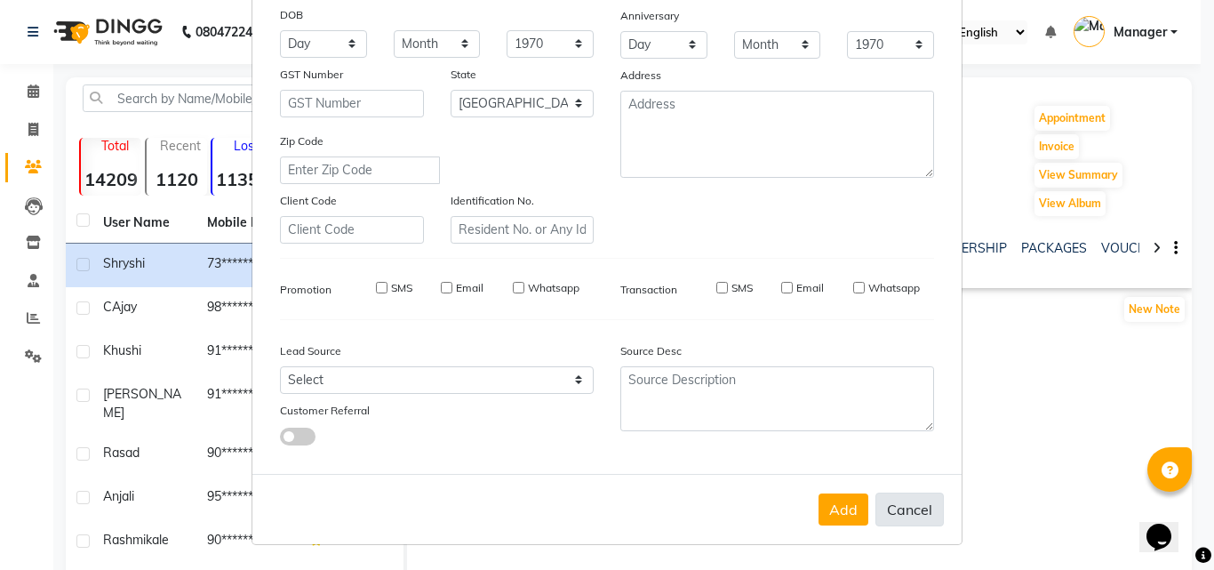
select select
checkbox input "false"
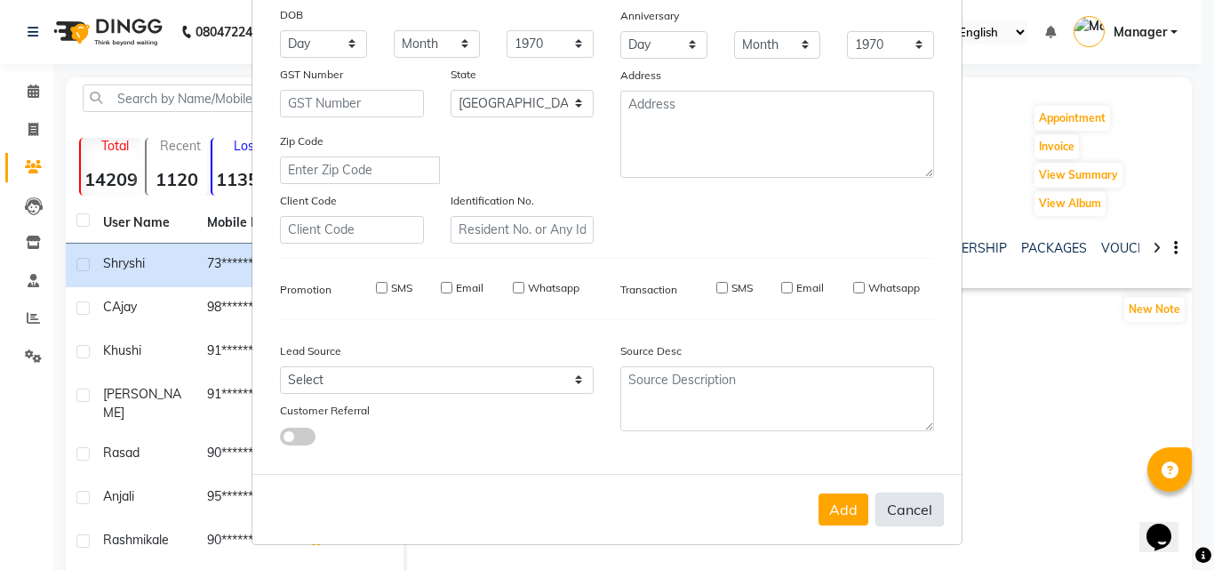
checkbox input "false"
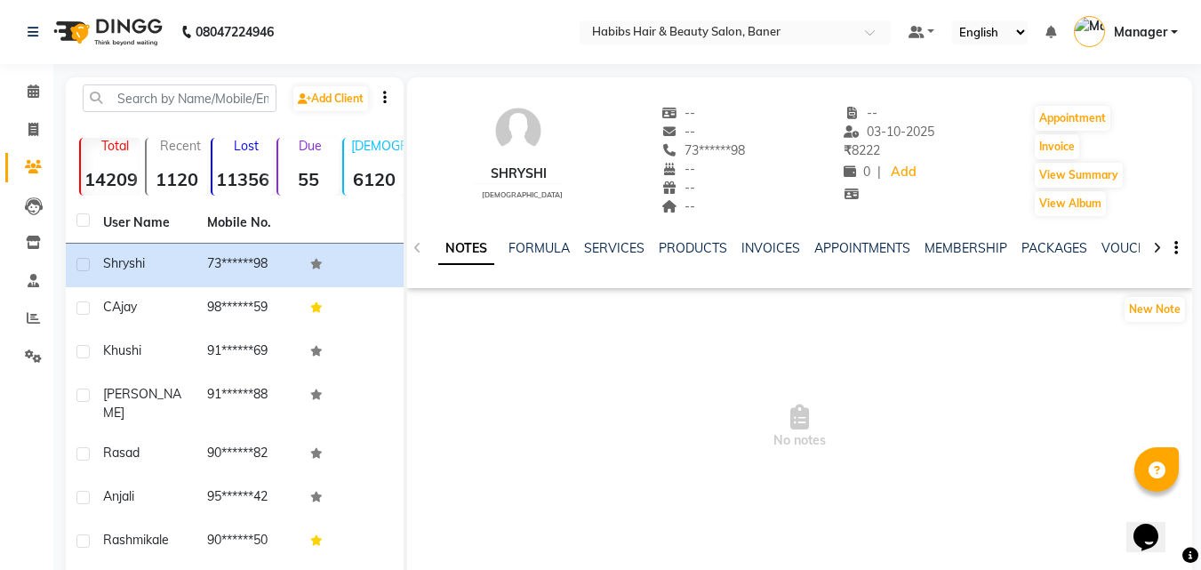
click at [521, 178] on div "Shryshi" at bounding box center [519, 173] width 88 height 19
click at [522, 176] on div "Shryshi" at bounding box center [519, 173] width 88 height 19
click at [522, 184] on div "Shryshi male" at bounding box center [519, 161] width 88 height 114
click at [512, 164] on div "Shryshi male" at bounding box center [519, 161] width 88 height 114
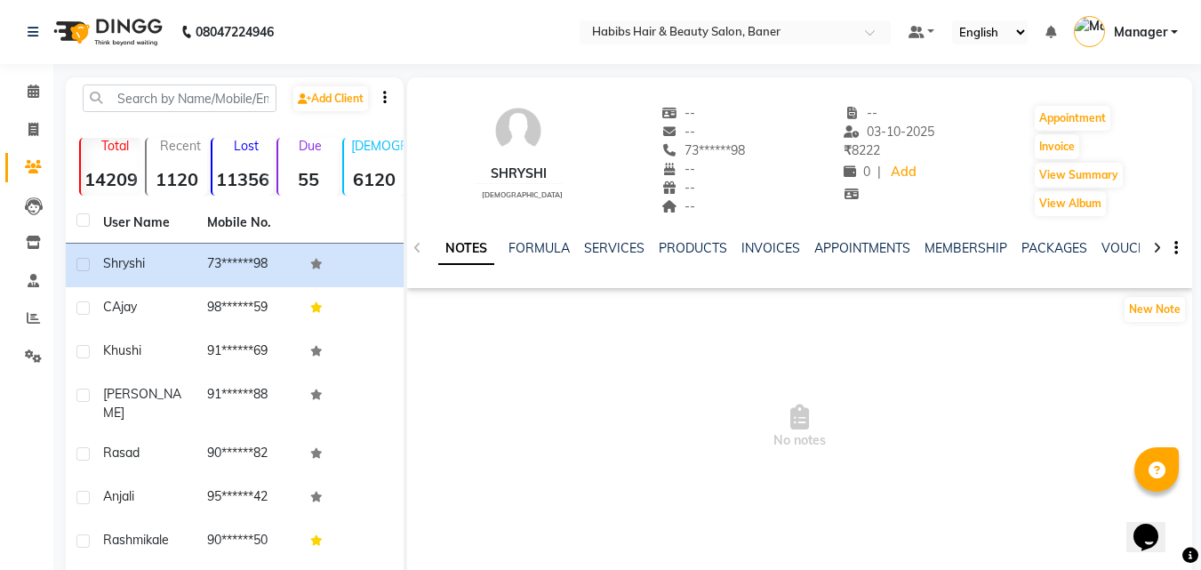
click at [512, 164] on div "Shryshi male" at bounding box center [519, 161] width 88 height 114
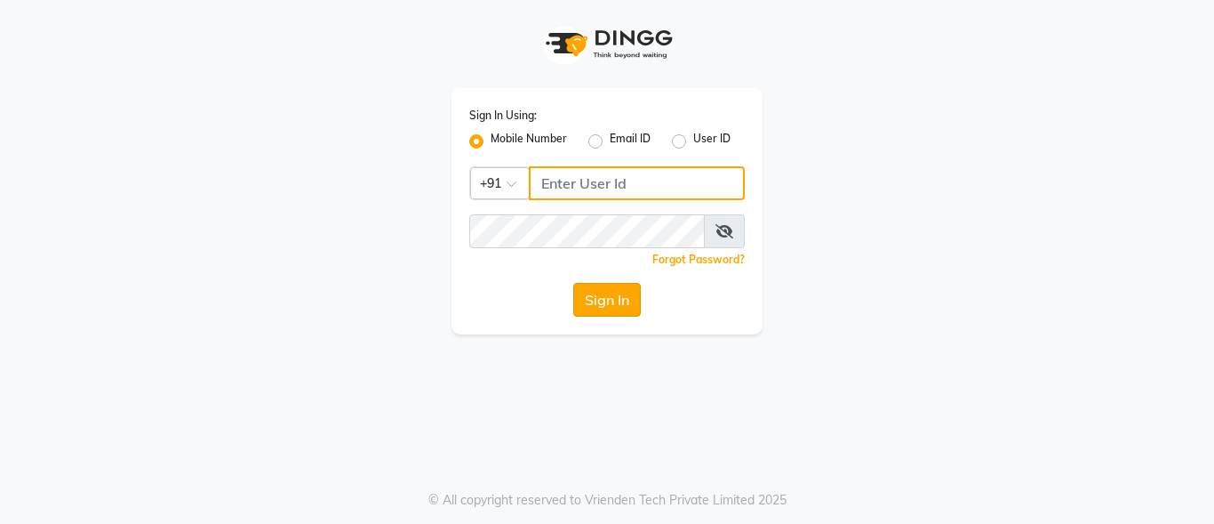
type input "8759660660"
click at [596, 292] on button "Sign In" at bounding box center [607, 300] width 68 height 34
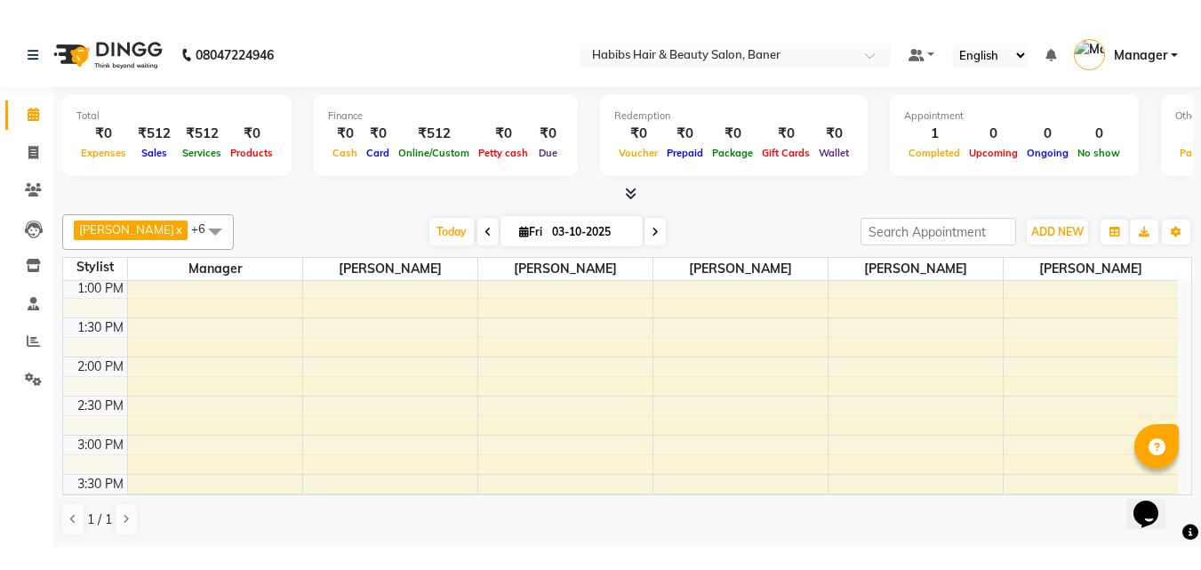
scroll to position [337, 0]
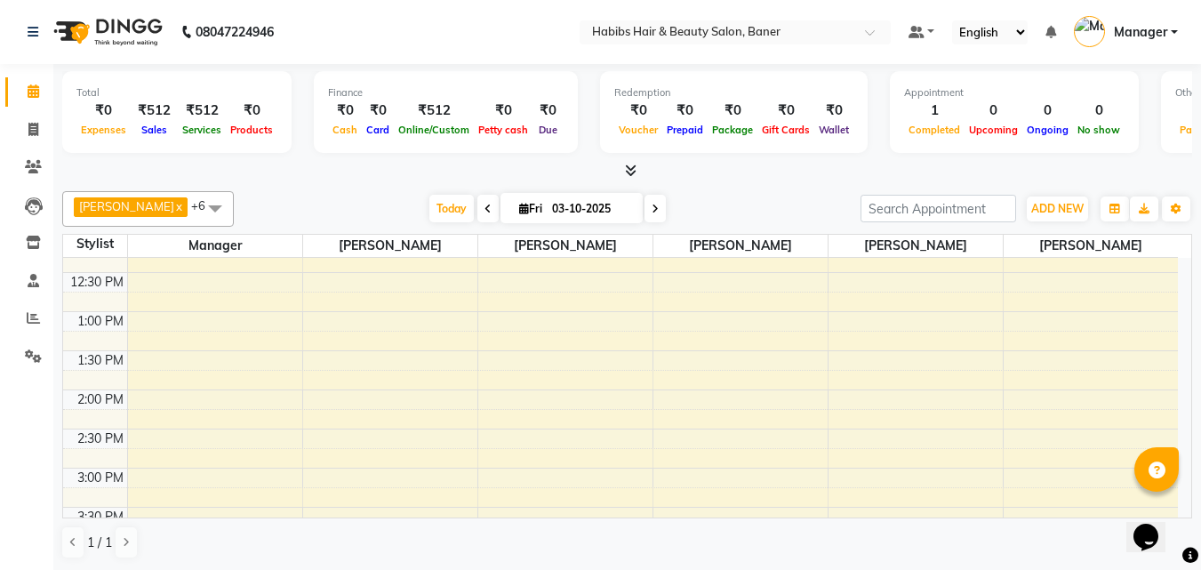
click at [631, 172] on icon at bounding box center [631, 170] width 12 height 13
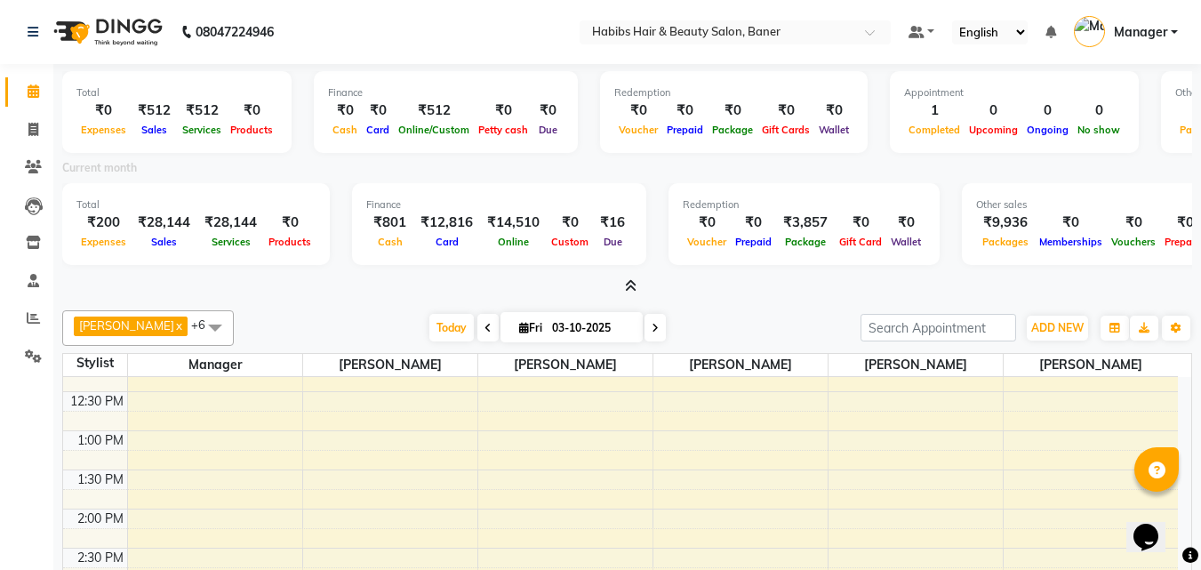
drag, startPoint x: 630, startPoint y: 287, endPoint x: 636, endPoint y: 276, distance: 11.9
click at [632, 284] on icon at bounding box center [631, 285] width 12 height 13
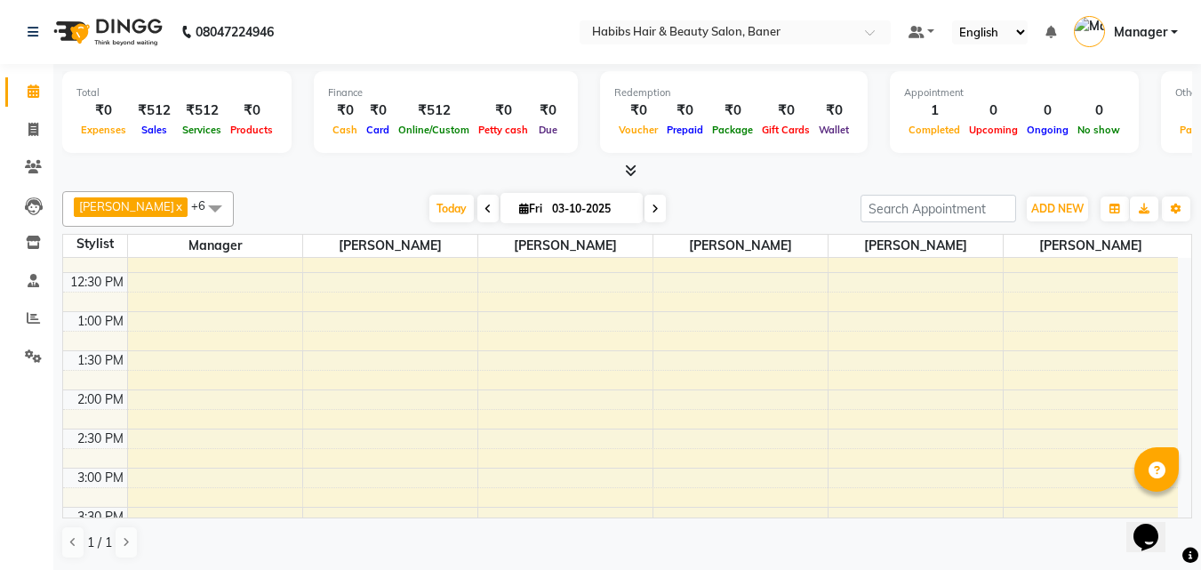
click at [484, 211] on icon at bounding box center [487, 209] width 7 height 11
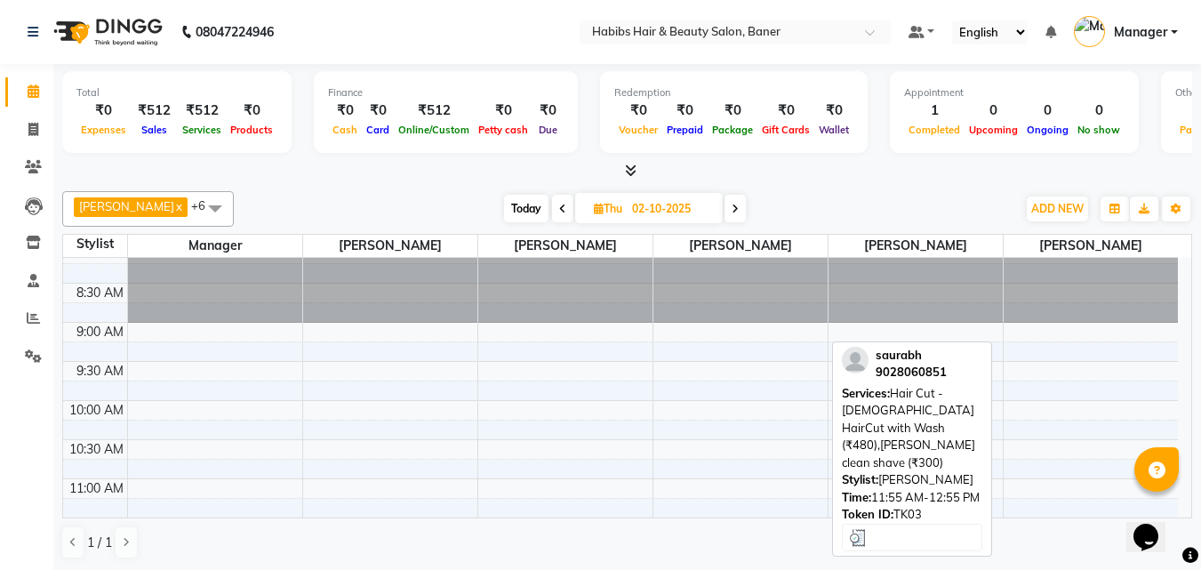
scroll to position [0, 0]
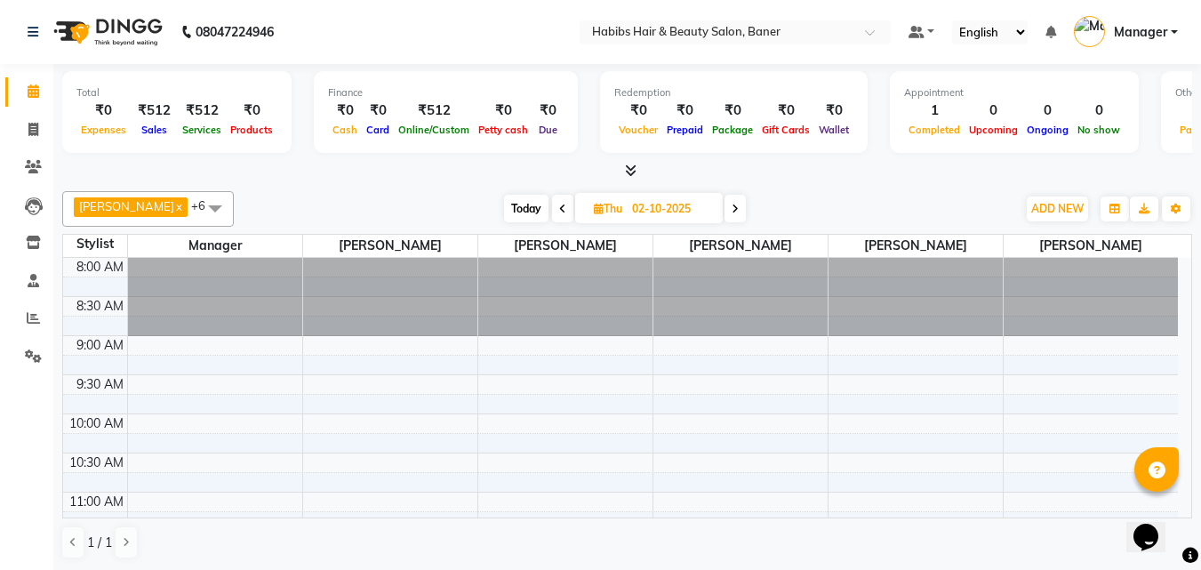
click at [724, 207] on span at bounding box center [734, 209] width 21 height 28
type input "03-10-2025"
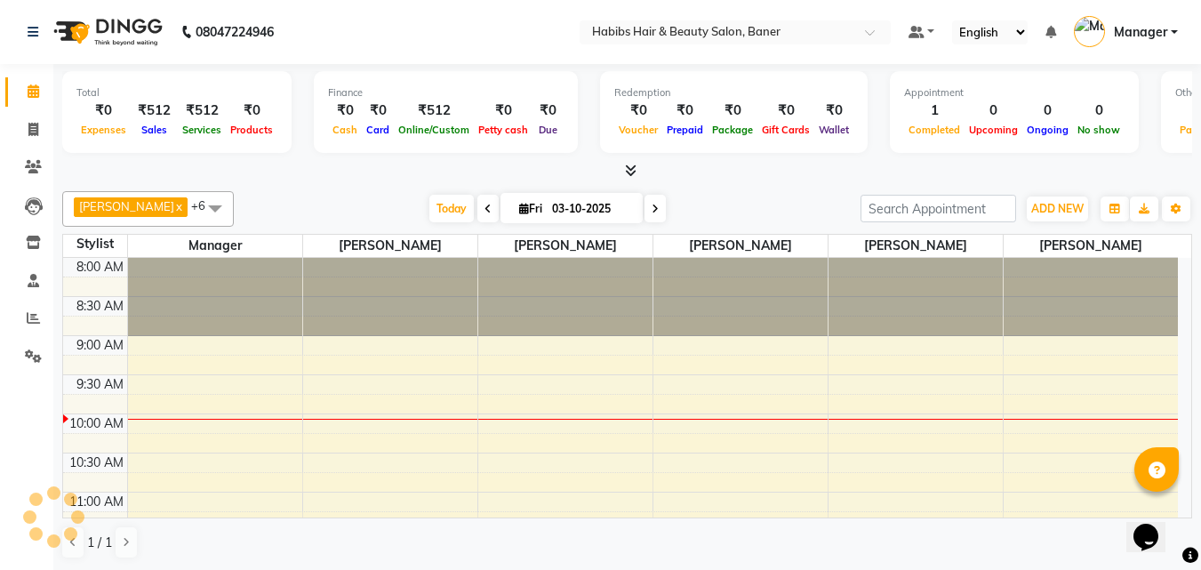
scroll to position [157, 0]
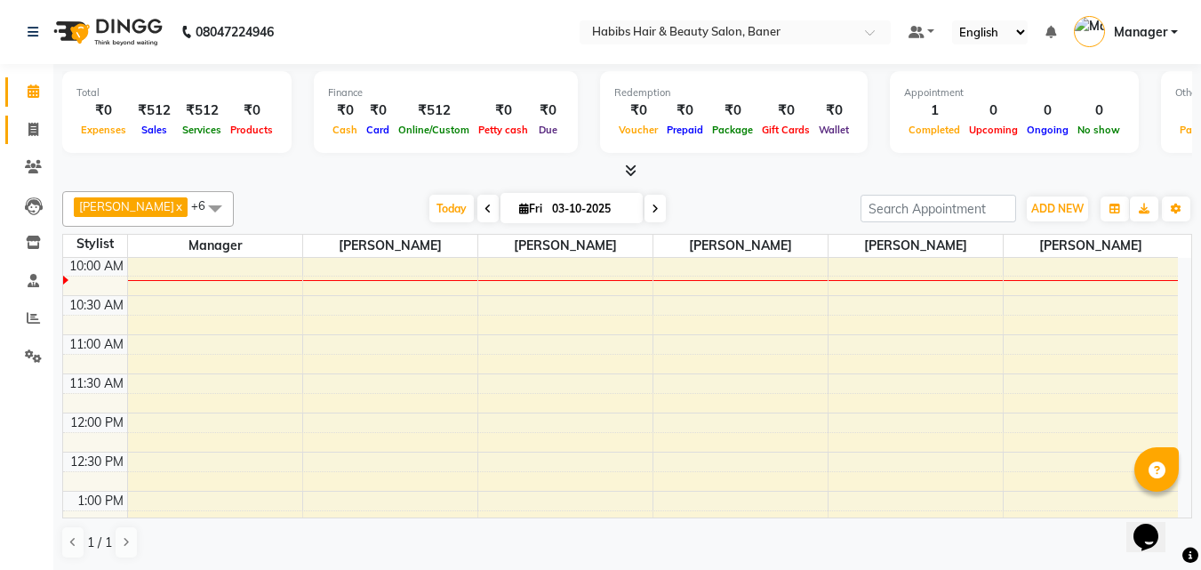
drag, startPoint x: 4, startPoint y: 120, endPoint x: 15, endPoint y: 124, distance: 12.1
click at [13, 123] on li "Invoice" at bounding box center [26, 130] width 53 height 38
click at [33, 130] on icon at bounding box center [33, 129] width 10 height 13
select select "5356"
select select "service"
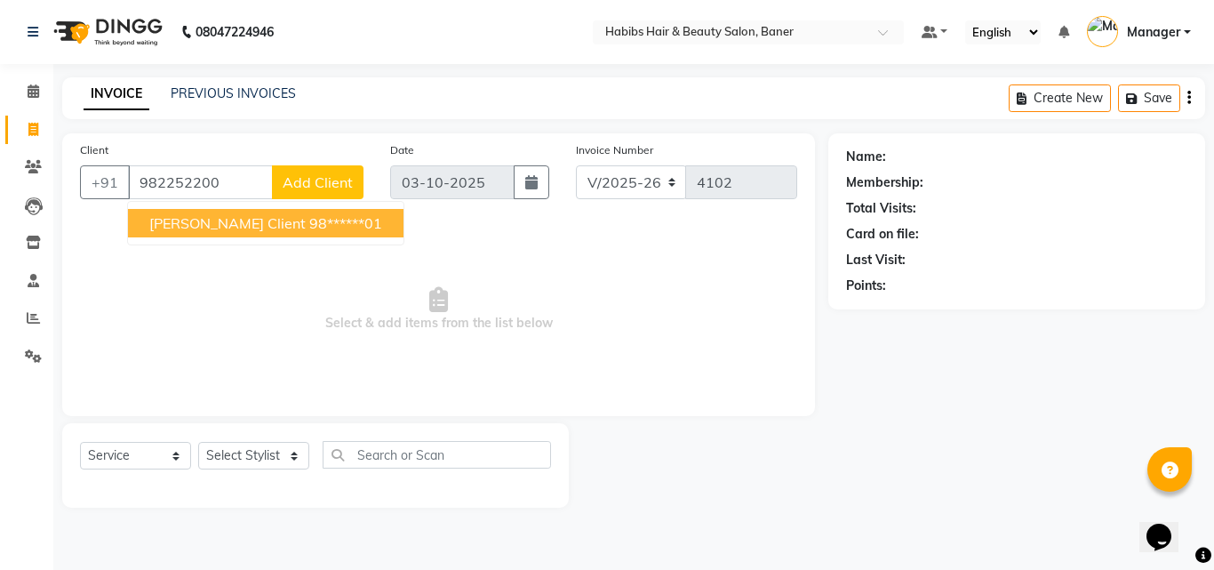
click at [266, 235] on button "[PERSON_NAME] Client 98******01" at bounding box center [266, 223] width 276 height 28
type input "98******01"
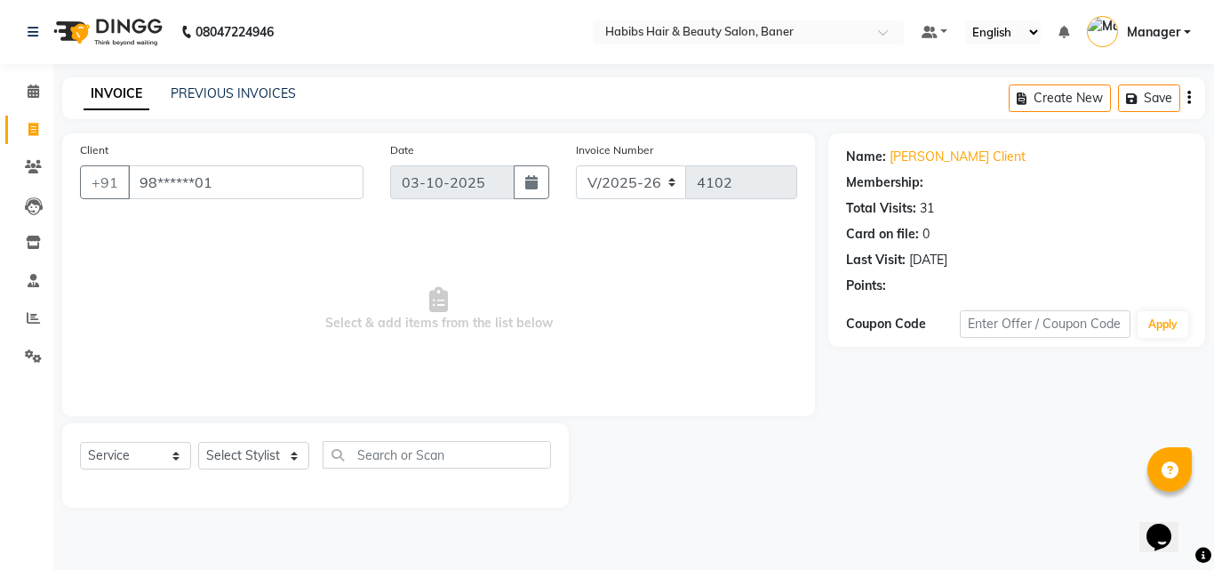
select select "2: Object"
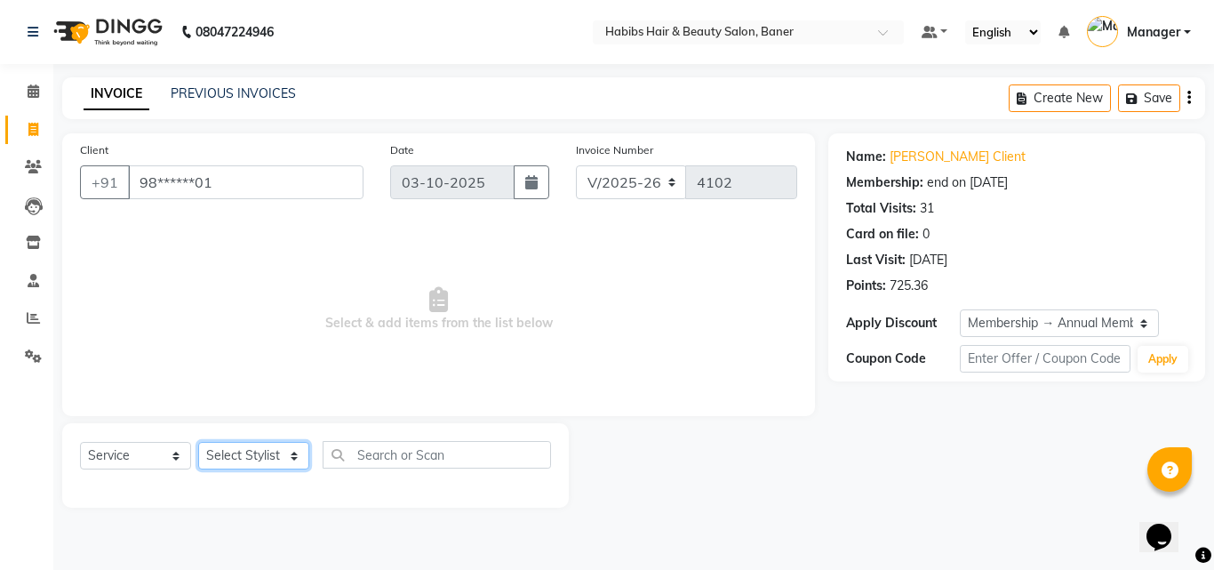
drag, startPoint x: 245, startPoint y: 460, endPoint x: 239, endPoint y: 447, distance: 14.7
click at [245, 460] on select "Select Stylist Admin Manager [PERSON_NAME] [PERSON_NAME] Ram [PERSON_NAME] [PER…" at bounding box center [253, 456] width 111 height 28
select select "43743"
click at [198, 442] on select "Select Stylist Admin Manager [PERSON_NAME] [PERSON_NAME] Ram [PERSON_NAME] [PER…" at bounding box center [253, 456] width 111 height 28
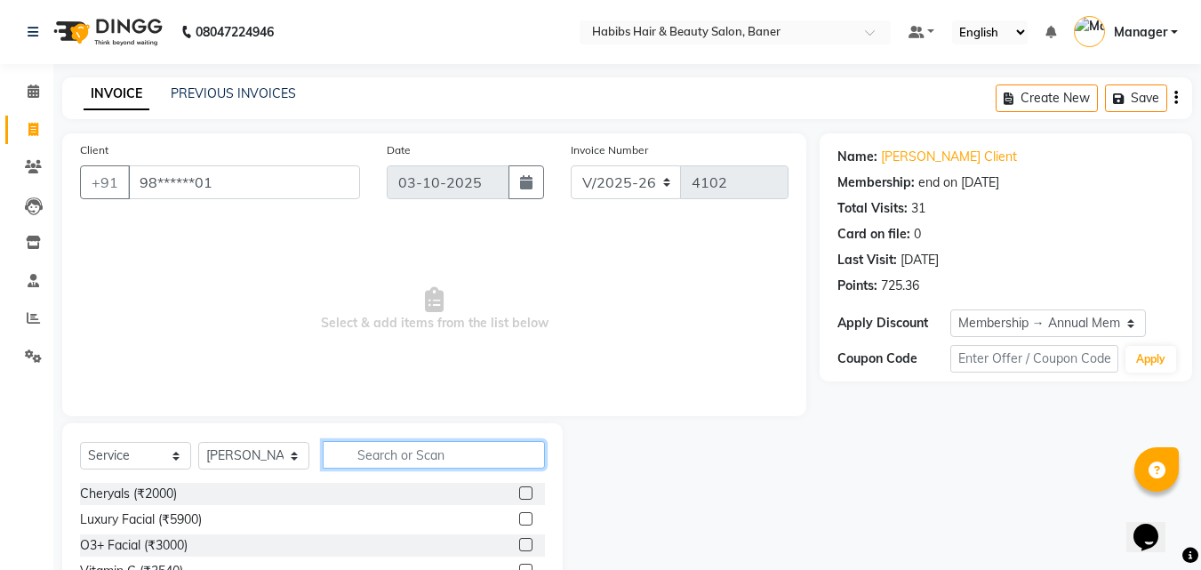
click at [371, 462] on input "text" at bounding box center [434, 455] width 222 height 28
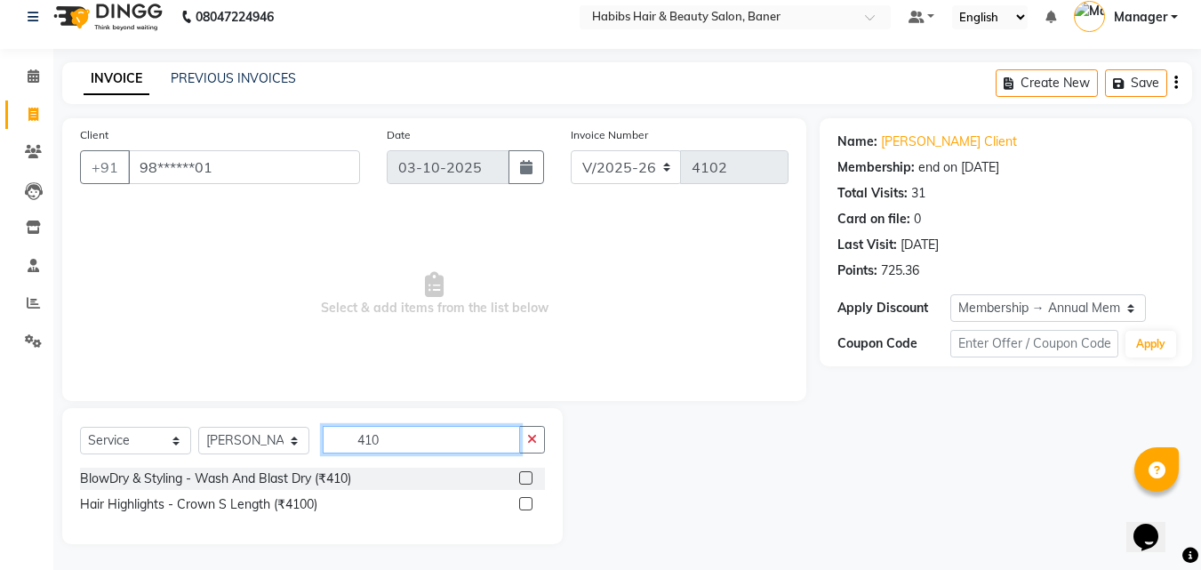
scroll to position [16, 0]
type input "410"
click at [524, 473] on label at bounding box center [525, 476] width 13 height 13
click at [524, 473] on input "checkbox" at bounding box center [525, 478] width 12 height 12
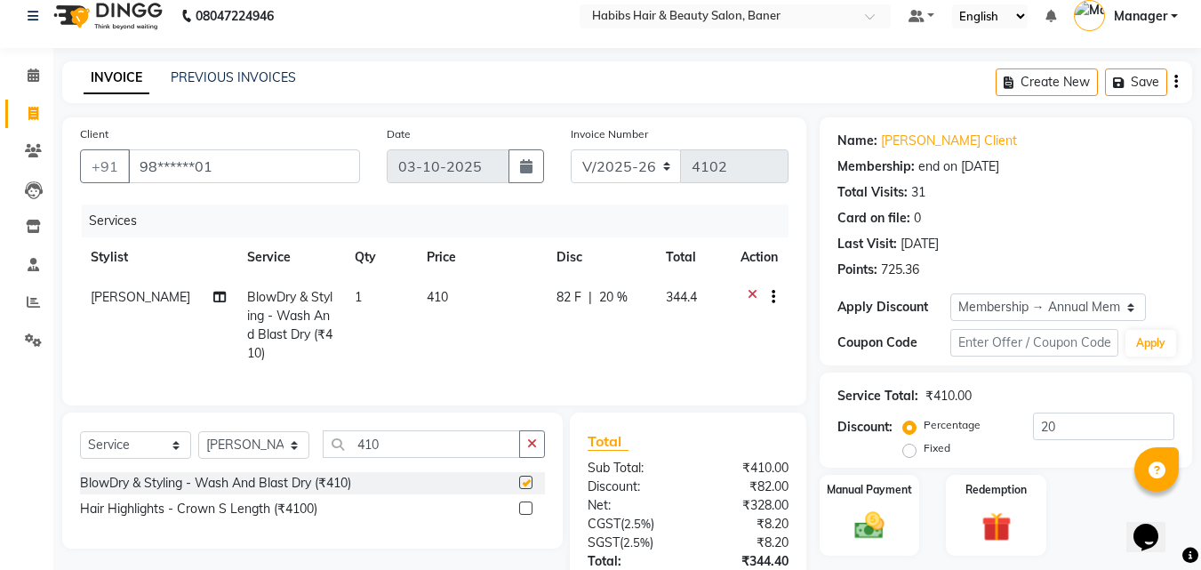
checkbox input "false"
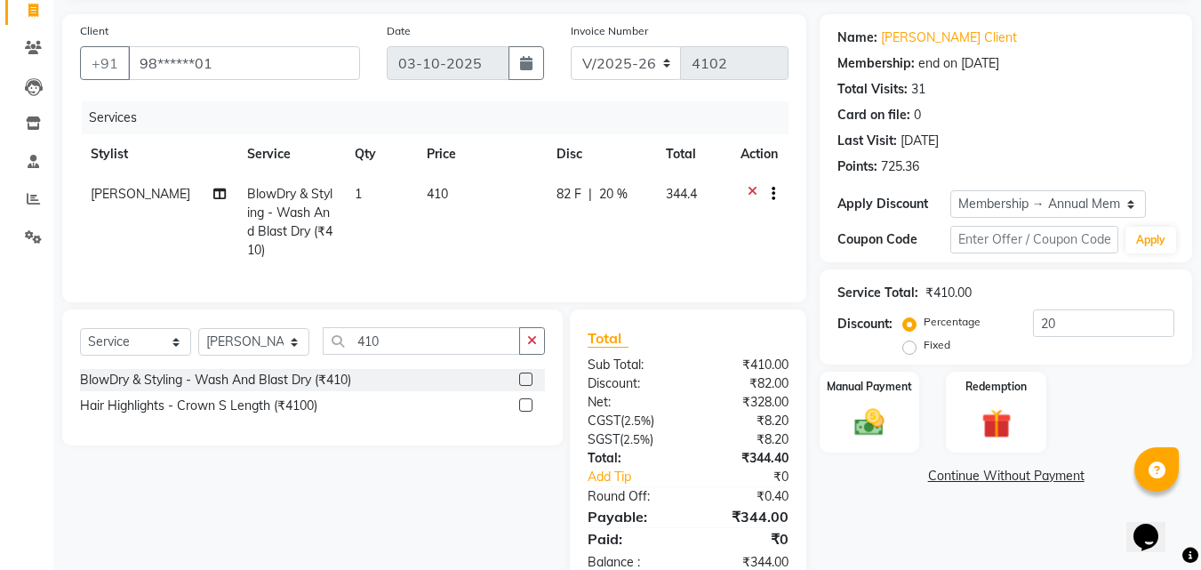
scroll to position [179, 0]
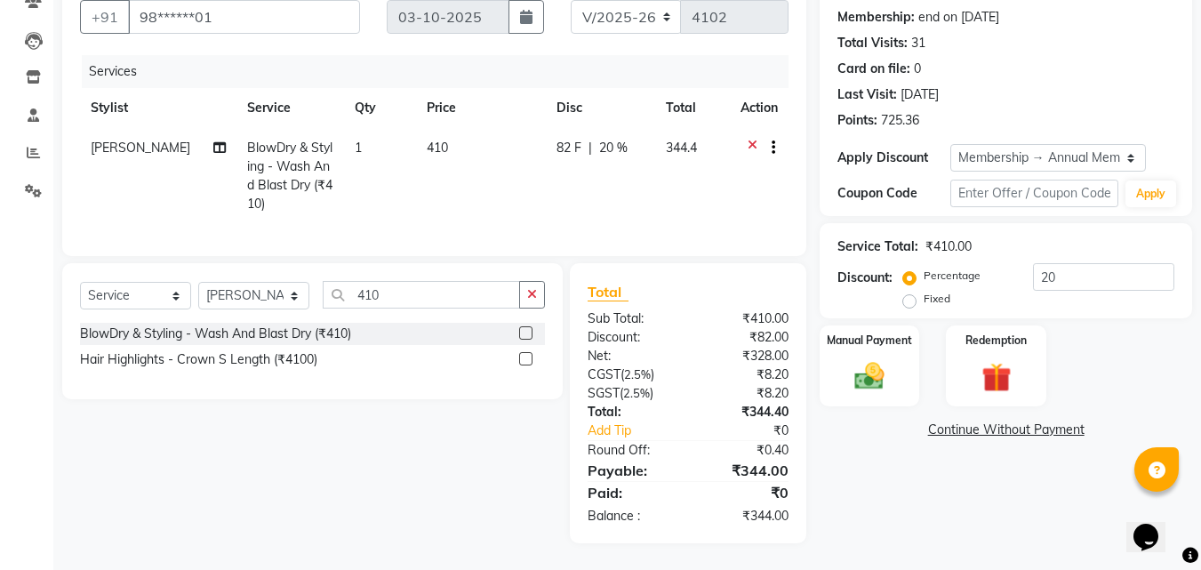
click at [567, 139] on span "82 F" at bounding box center [568, 148] width 25 height 19
select select "43743"
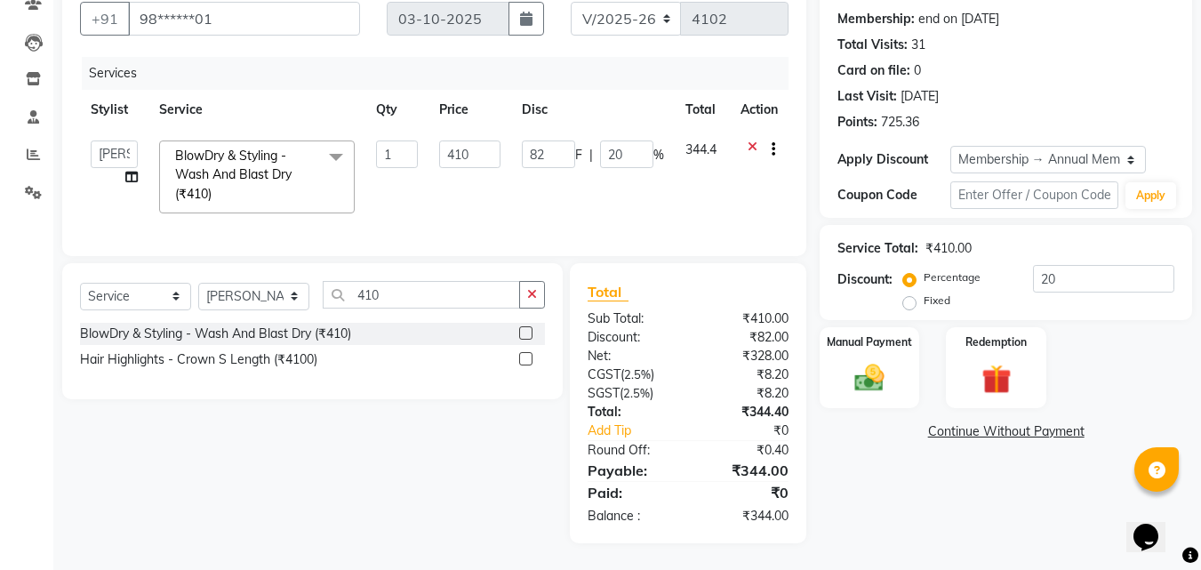
scroll to position [177, 0]
click at [567, 140] on input "82" at bounding box center [548, 154] width 53 height 28
type input "85"
click at [570, 199] on td "85 F | 20 %" at bounding box center [593, 177] width 164 height 94
select select "43743"
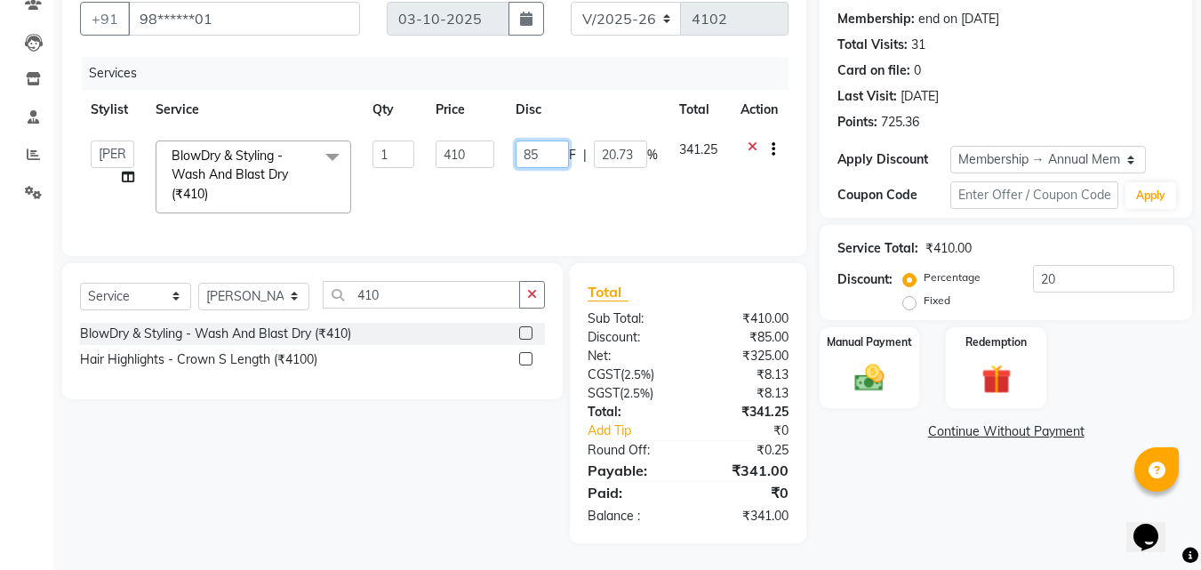
click at [546, 145] on input "85" at bounding box center [542, 154] width 53 height 28
type input "8"
type input "70"
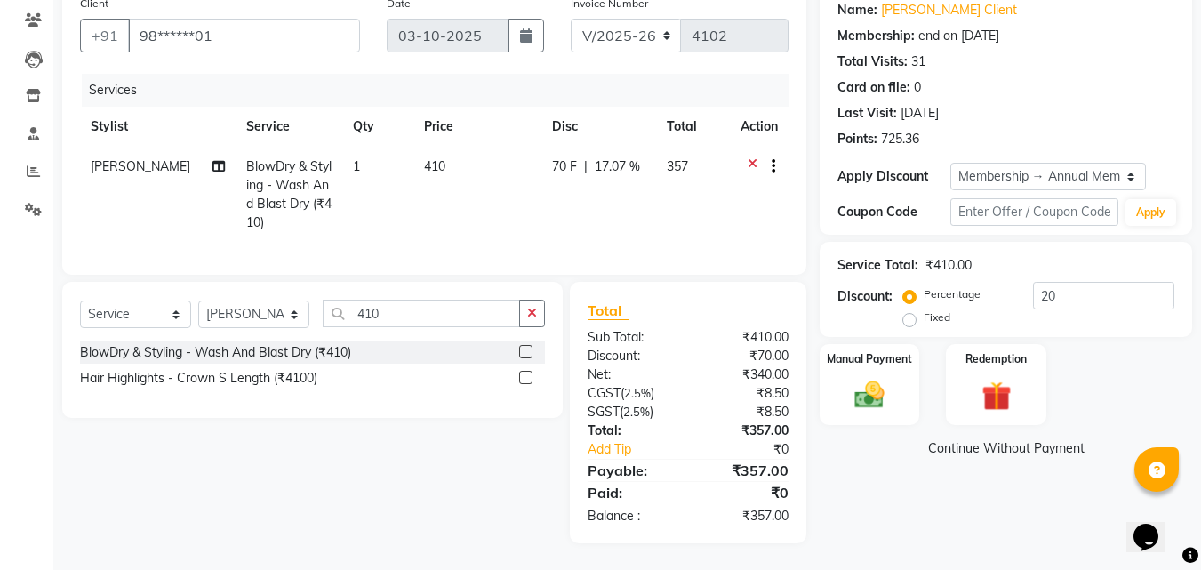
scroll to position [158, 0]
click at [565, 182] on td "70 F | 17.07 %" at bounding box center [598, 195] width 115 height 96
select select "43743"
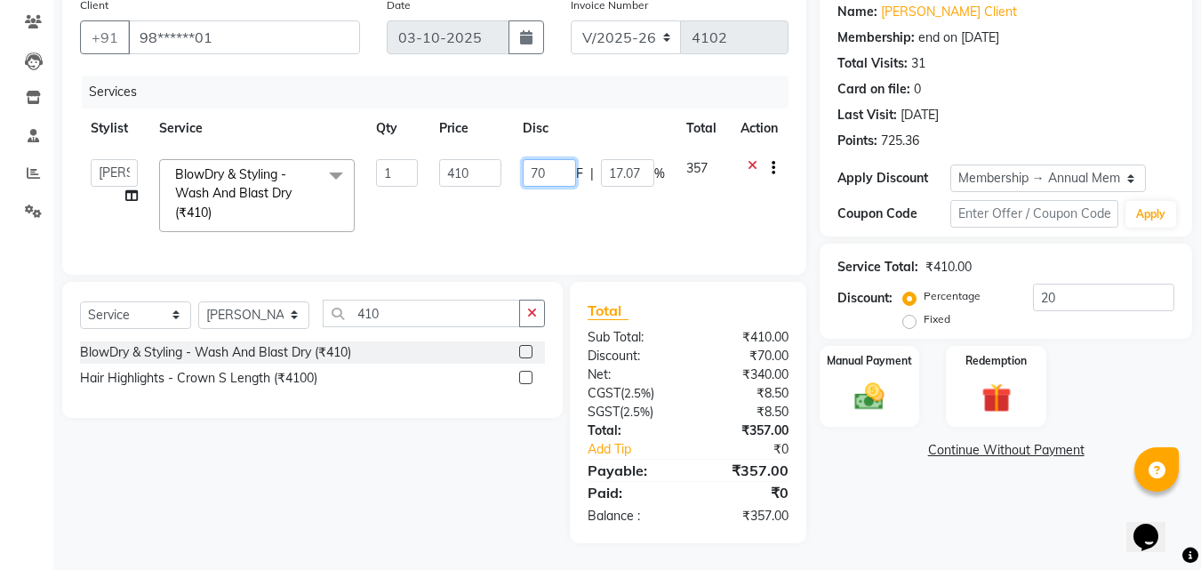
click at [551, 161] on input "70" at bounding box center [549, 173] width 53 height 28
type input "7"
type input "90"
click at [552, 195] on td "90 F | 17.07 %" at bounding box center [594, 195] width 164 height 94
select select "43743"
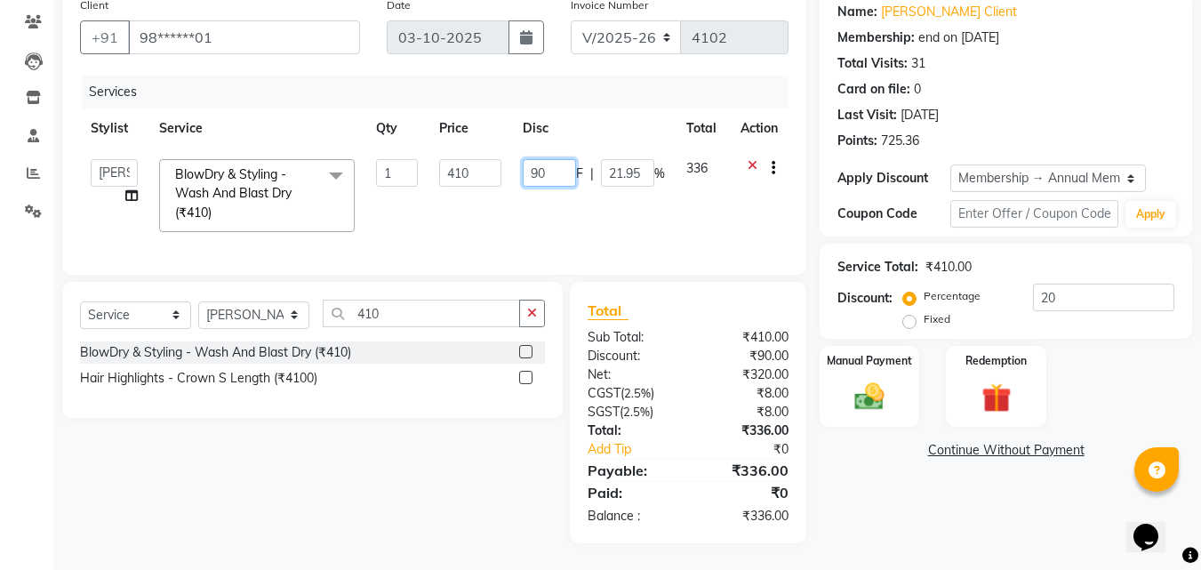
click at [549, 159] on input "90" at bounding box center [549, 173] width 53 height 28
type input "98"
click at [556, 196] on td "98 F | 21.95 %" at bounding box center [594, 195] width 164 height 94
select select "43743"
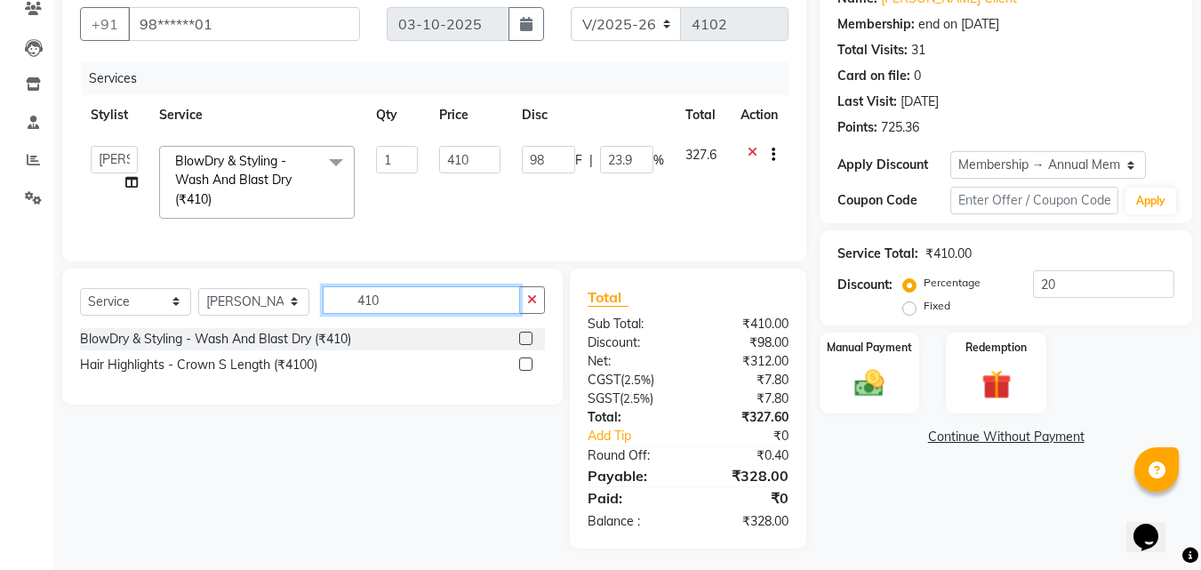
click at [432, 307] on input "410" at bounding box center [421, 300] width 197 height 28
type input "4"
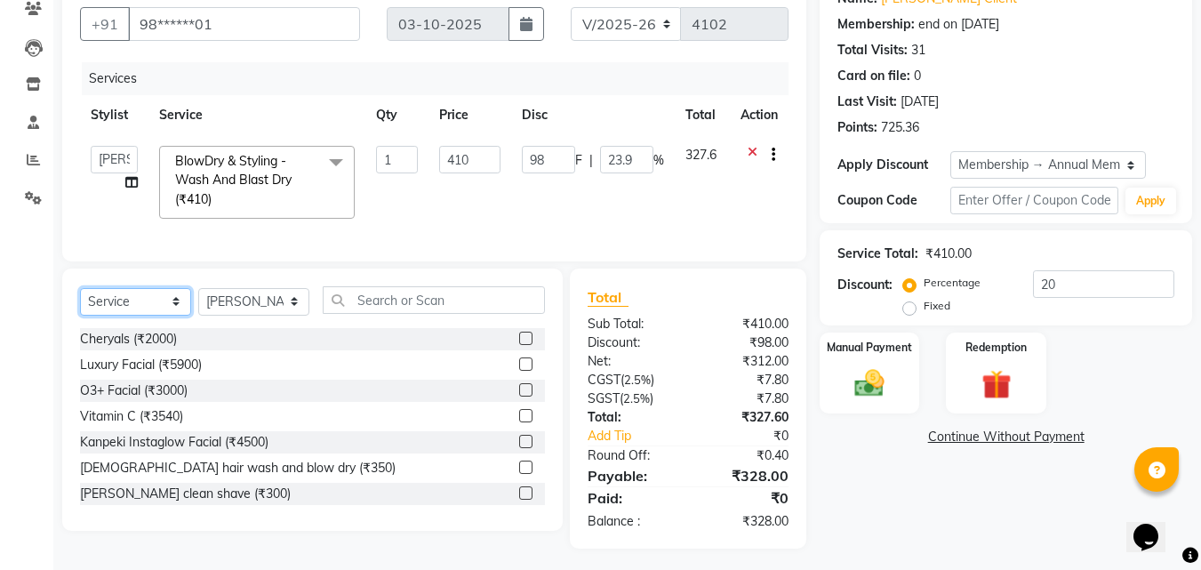
click at [155, 316] on select "Select Service Product Membership Package Voucher Prepaid Gift Card" at bounding box center [135, 302] width 111 height 28
select select "product"
click at [80, 300] on select "Select Service Product Membership Package Voucher Prepaid Gift Card" at bounding box center [135, 302] width 111 height 28
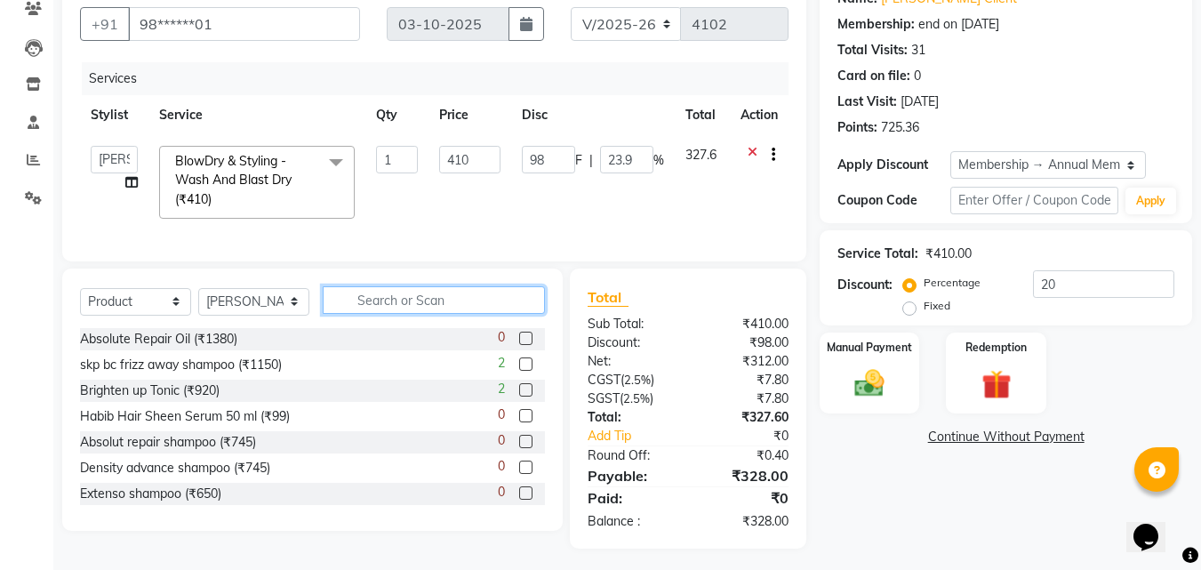
click at [409, 308] on input "text" at bounding box center [434, 300] width 222 height 28
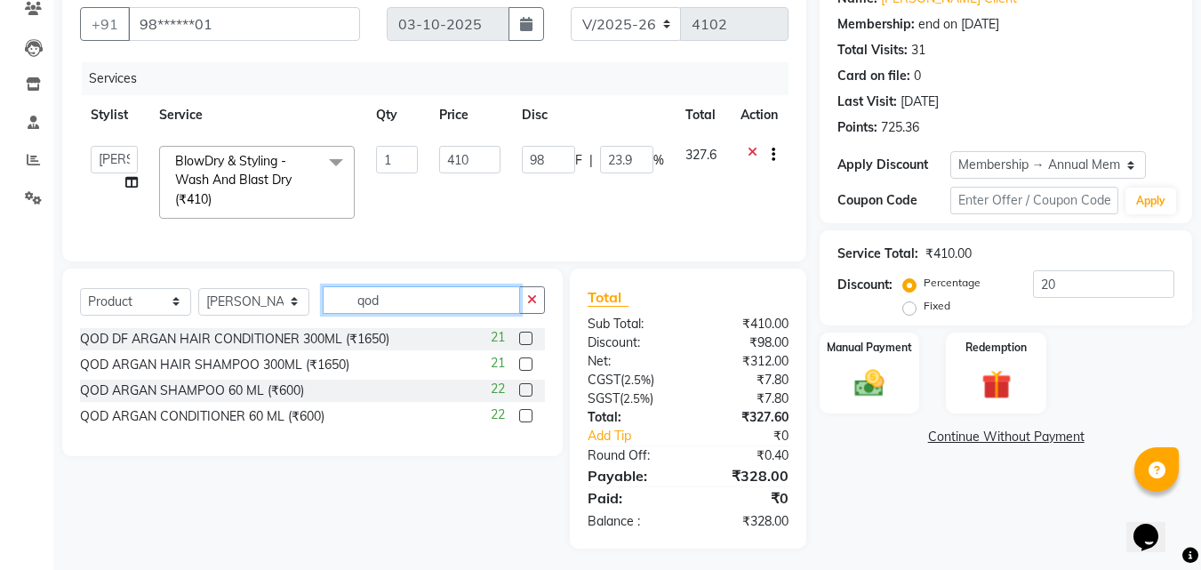
type input "qod"
click at [524, 396] on label at bounding box center [525, 389] width 13 height 13
click at [524, 396] on input "checkbox" at bounding box center [525, 391] width 12 height 12
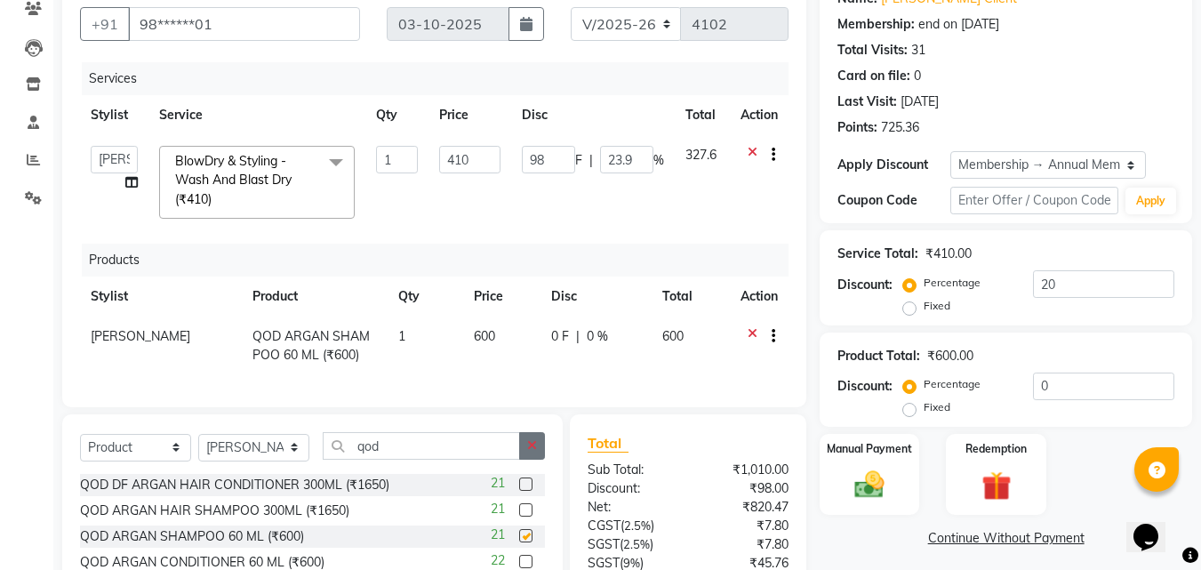
checkbox input "false"
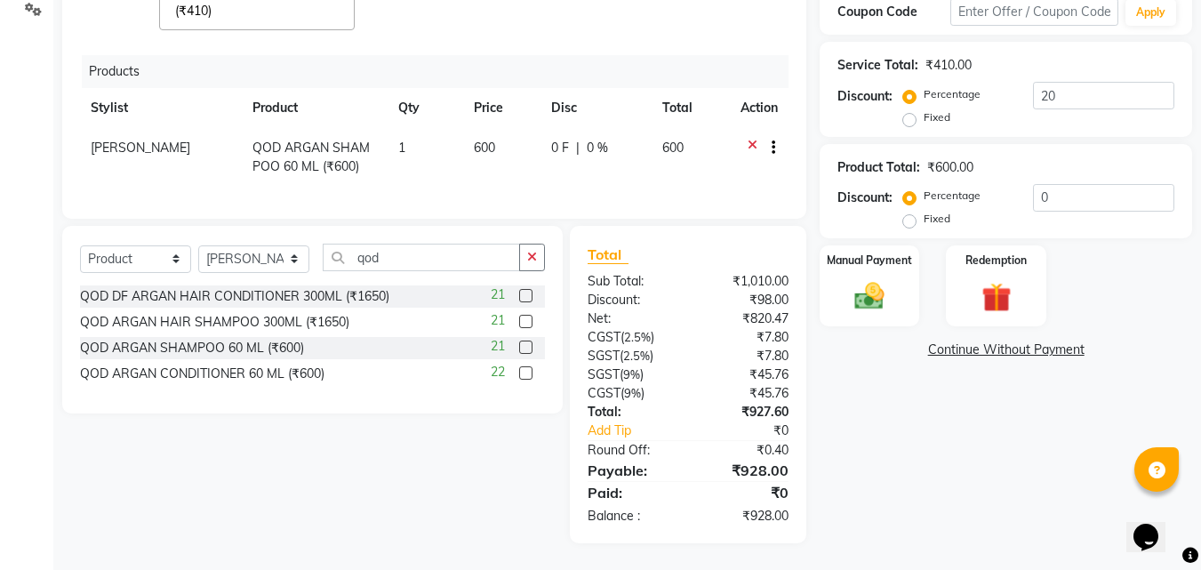
click at [526, 374] on label at bounding box center [525, 372] width 13 height 13
click at [526, 374] on input "checkbox" at bounding box center [525, 374] width 12 height 12
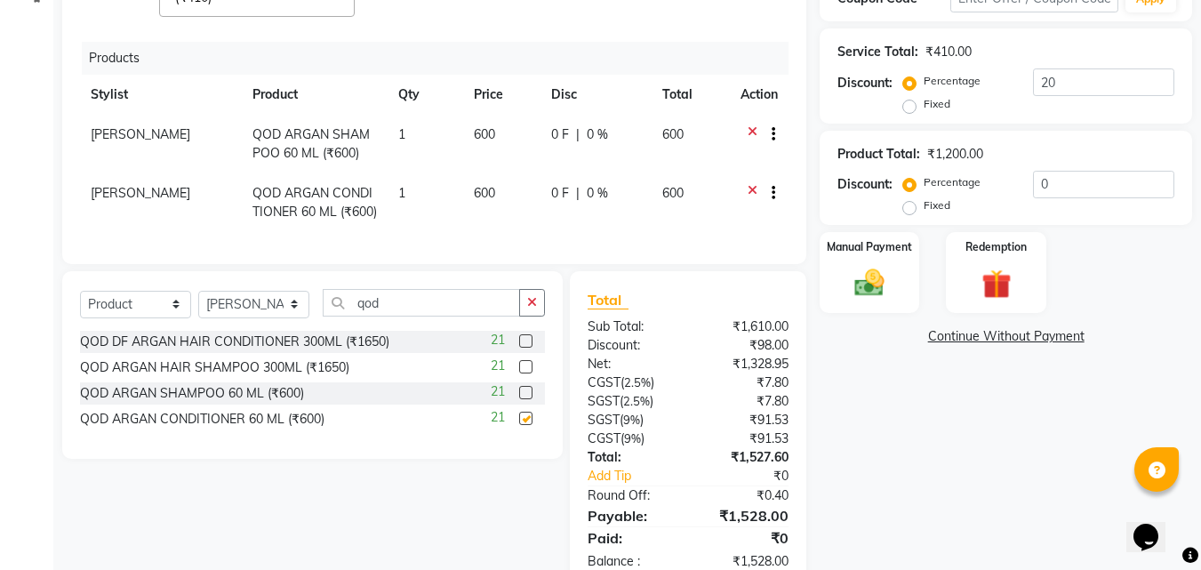
checkbox input "false"
click at [578, 150] on td "0 F | 0 %" at bounding box center [595, 144] width 111 height 59
select select "43743"
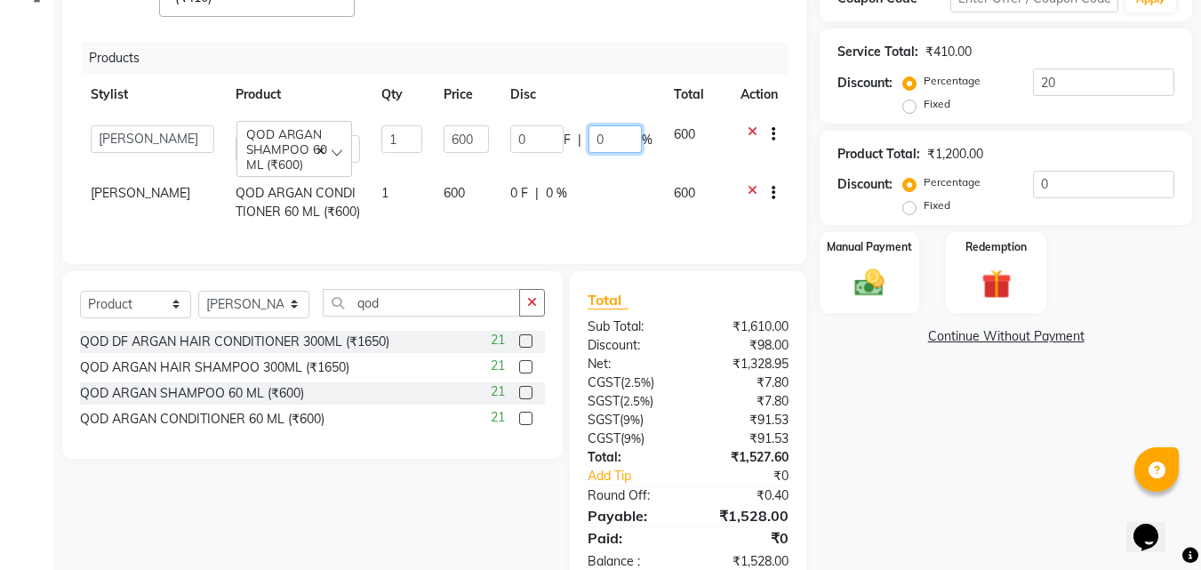
click at [590, 142] on input "0" at bounding box center [614, 139] width 53 height 28
type input "100"
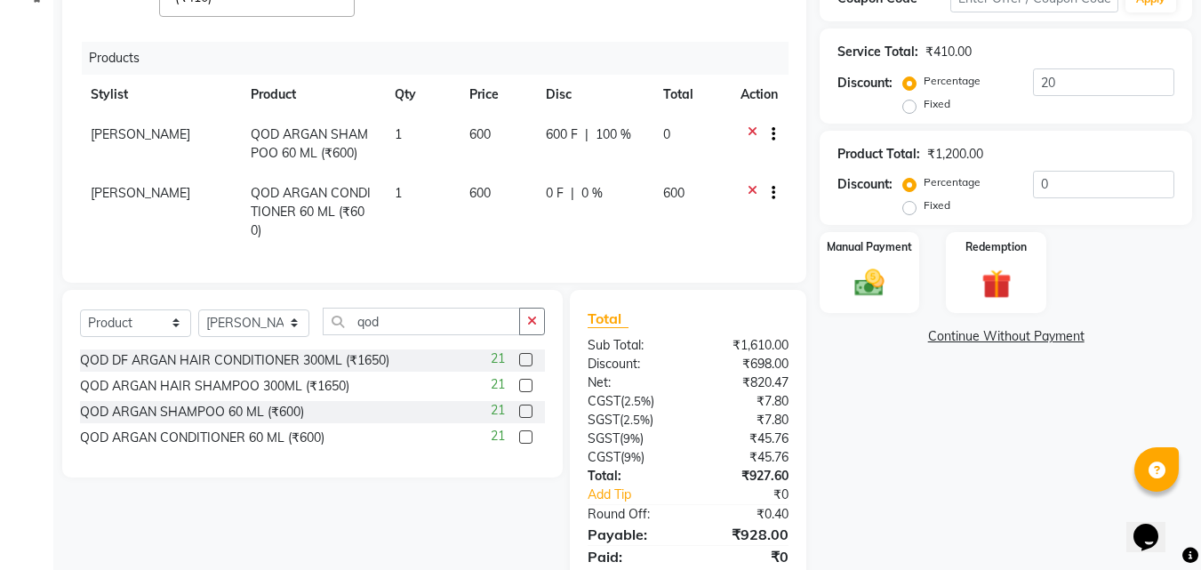
click at [535, 212] on td "0 F | 0 %" at bounding box center [593, 211] width 117 height 77
select select "43743"
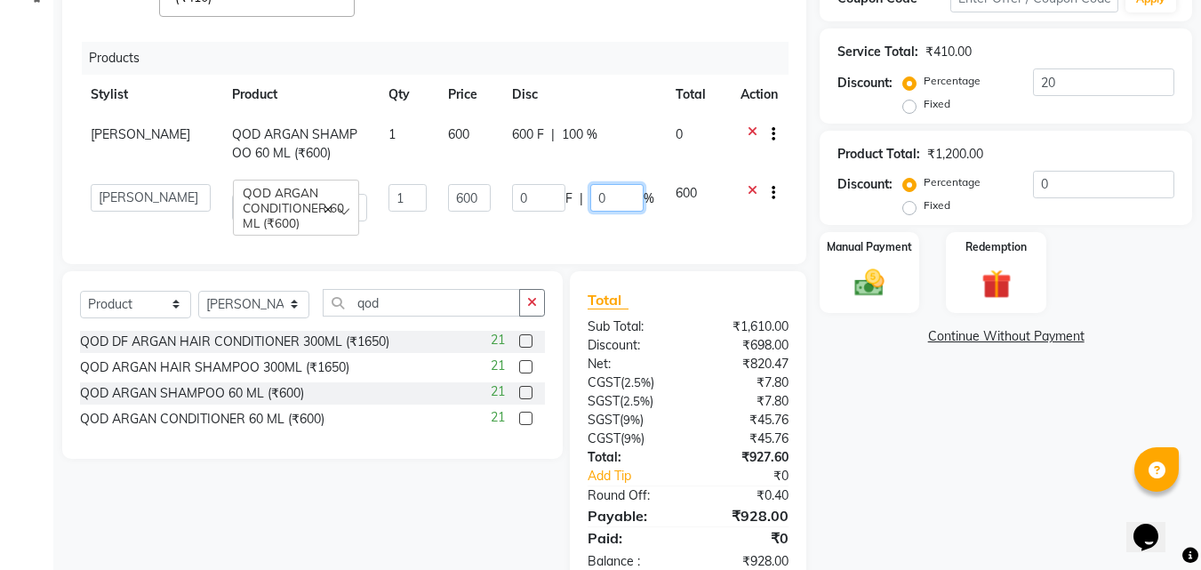
click at [590, 195] on input "0" at bounding box center [616, 198] width 53 height 28
type input "100"
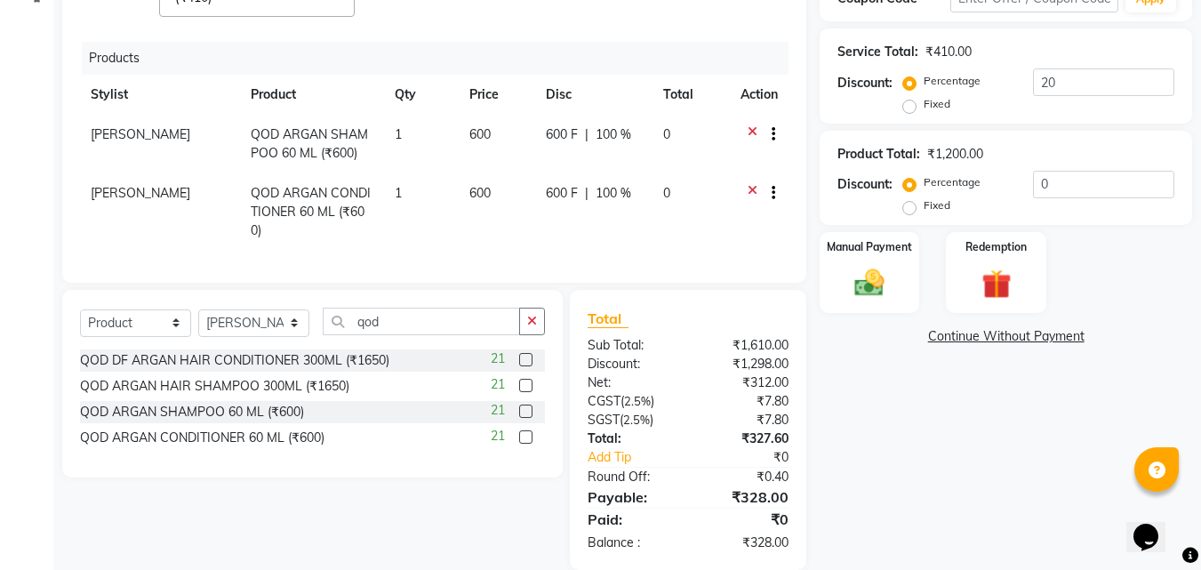
click at [630, 228] on td "600 F | 100 %" at bounding box center [593, 211] width 117 height 77
select select "43743"
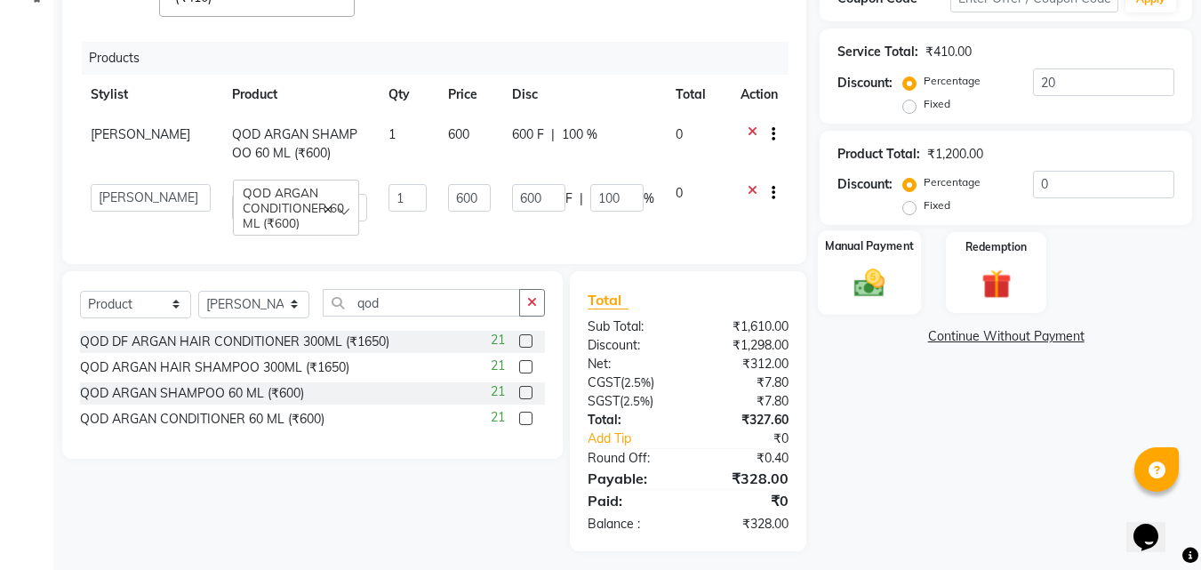
click at [855, 284] on img at bounding box center [869, 284] width 50 height 36
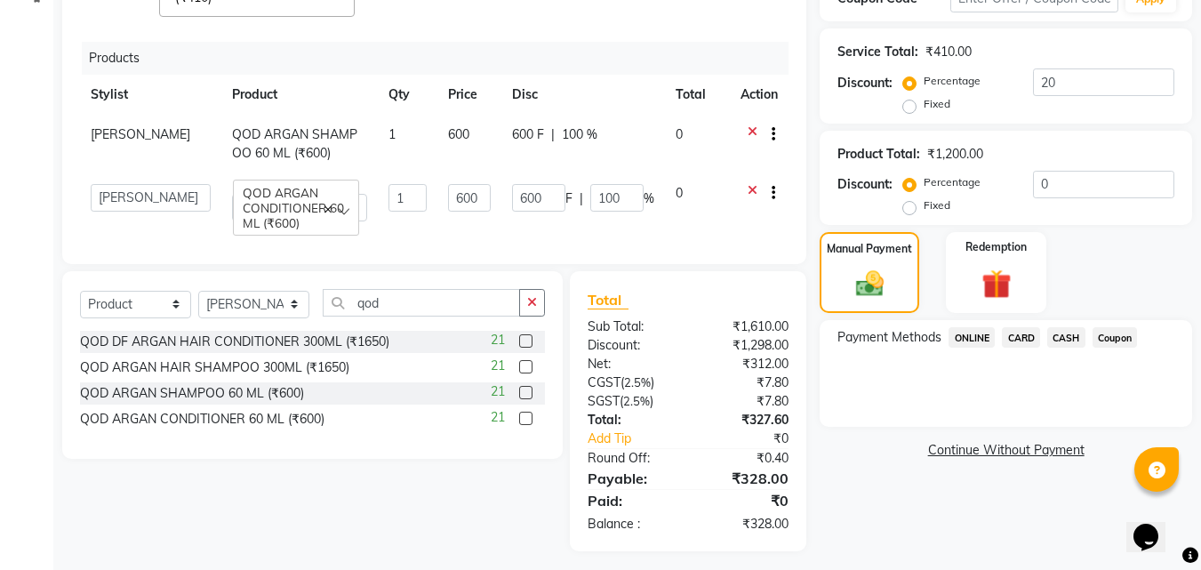
click at [976, 341] on span "ONLINE" at bounding box center [971, 337] width 46 height 20
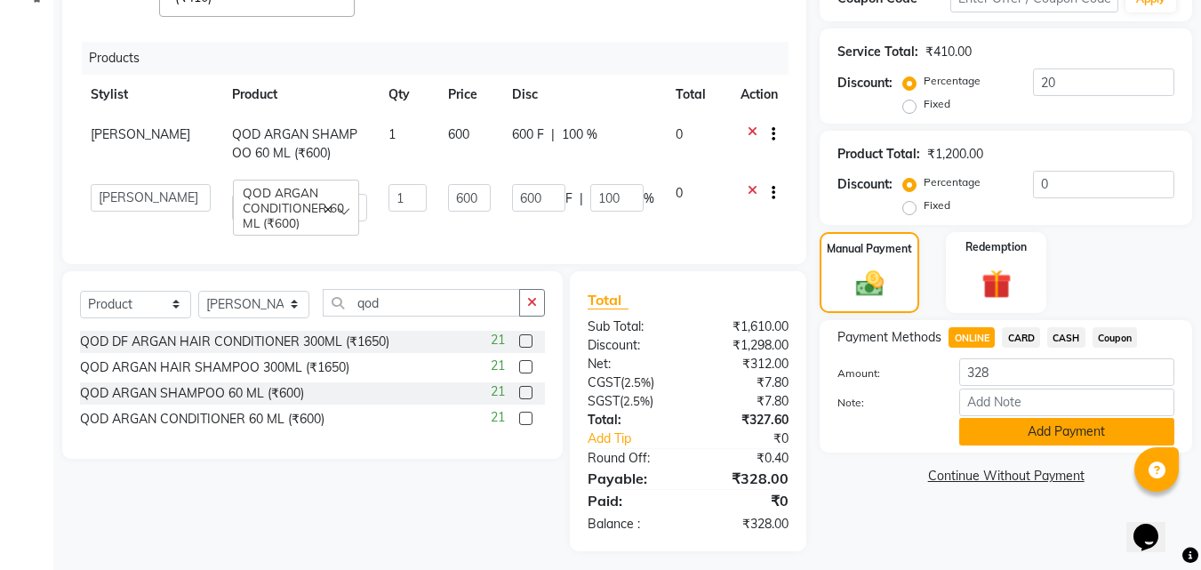
click at [977, 428] on button "Add Payment" at bounding box center [1066, 432] width 215 height 28
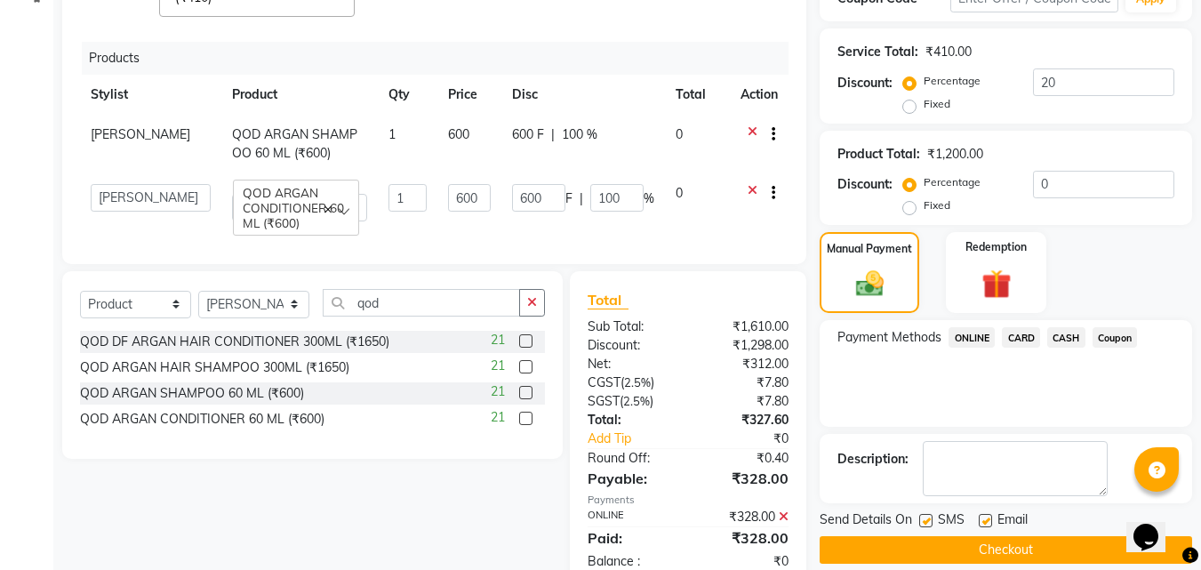
scroll to position [481, 0]
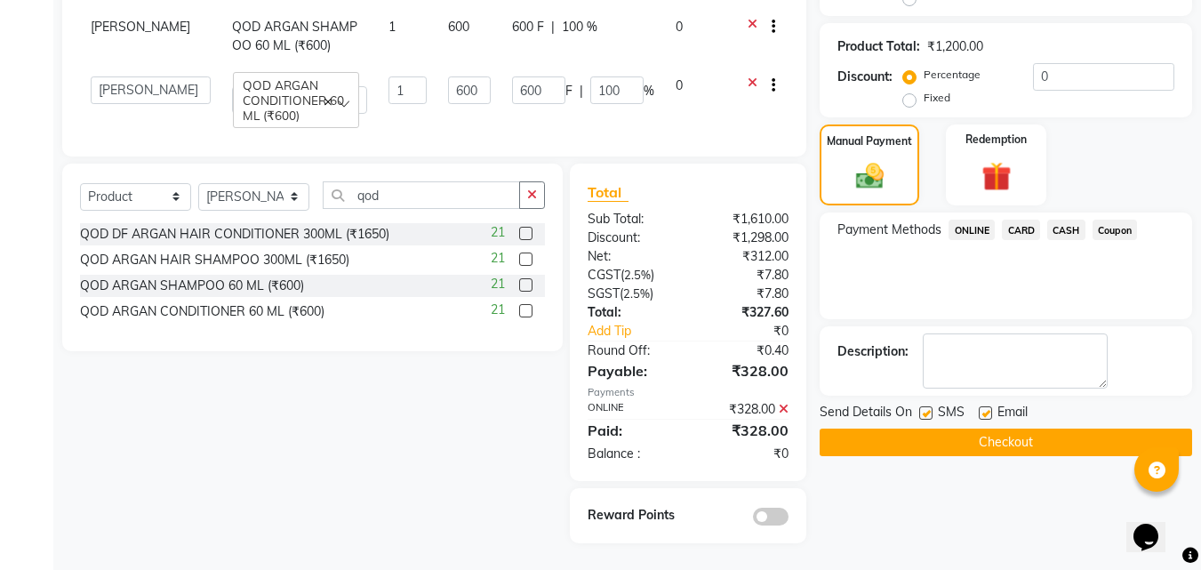
click at [961, 436] on button "Checkout" at bounding box center [1006, 442] width 372 height 28
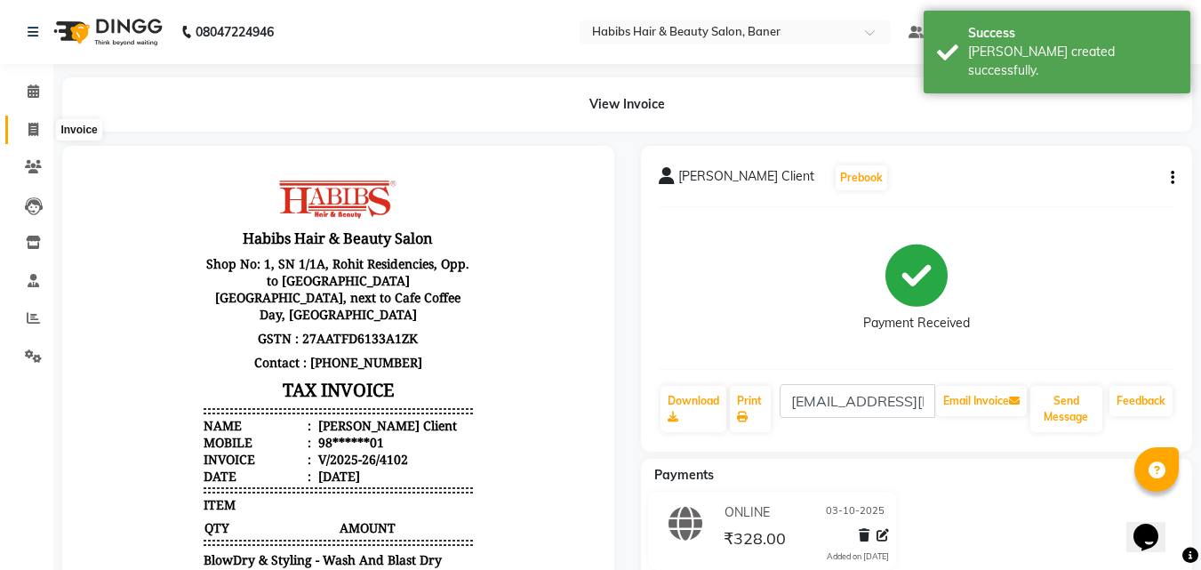
click at [44, 124] on span at bounding box center [33, 130] width 31 height 20
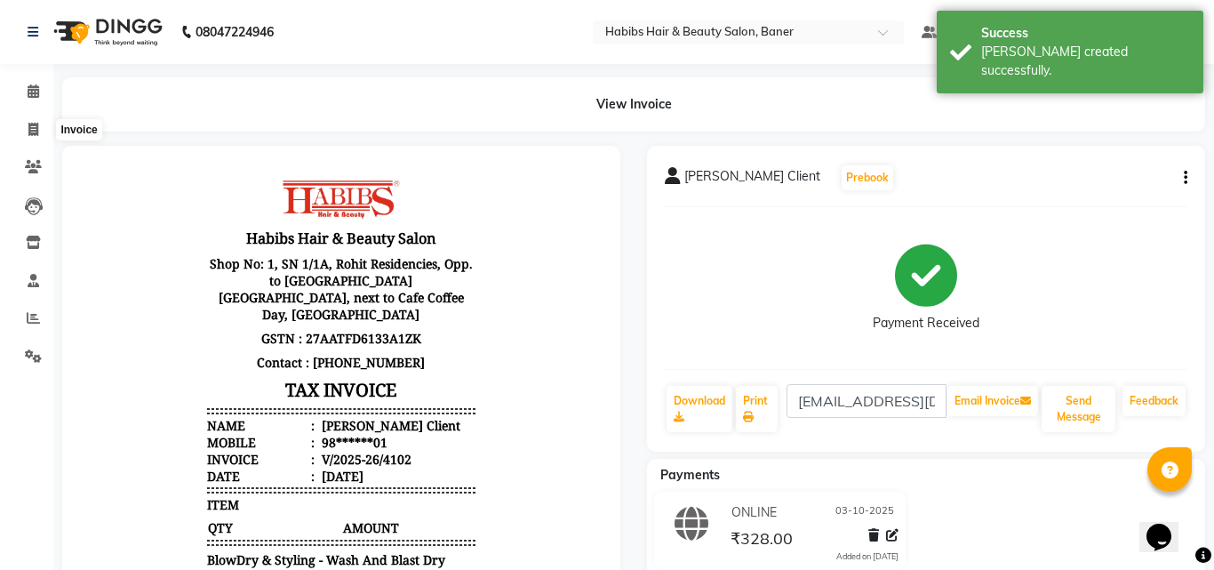
select select "5356"
select select "service"
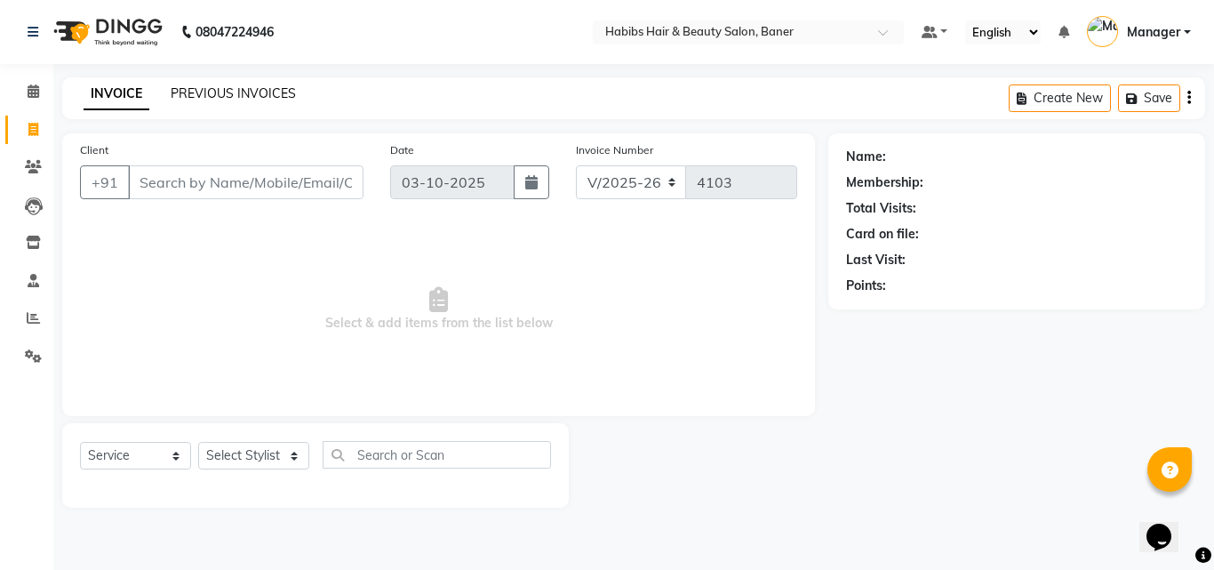
click at [202, 95] on link "PREVIOUS INVOICES" at bounding box center [233, 93] width 125 height 16
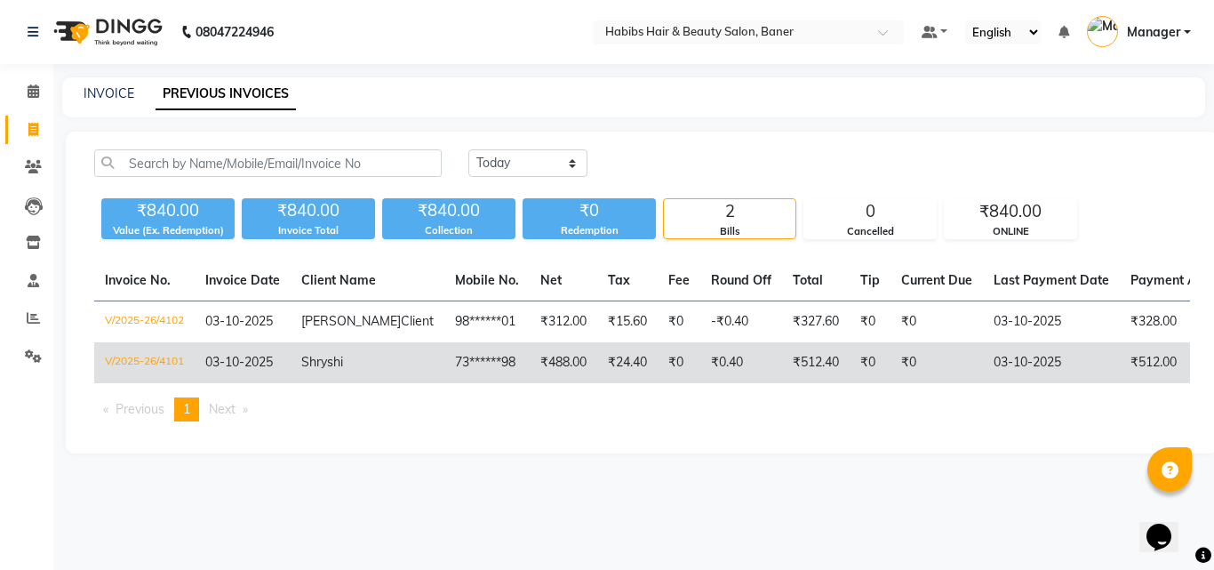
click at [1120, 372] on td "₹512.00" at bounding box center [1188, 362] width 137 height 41
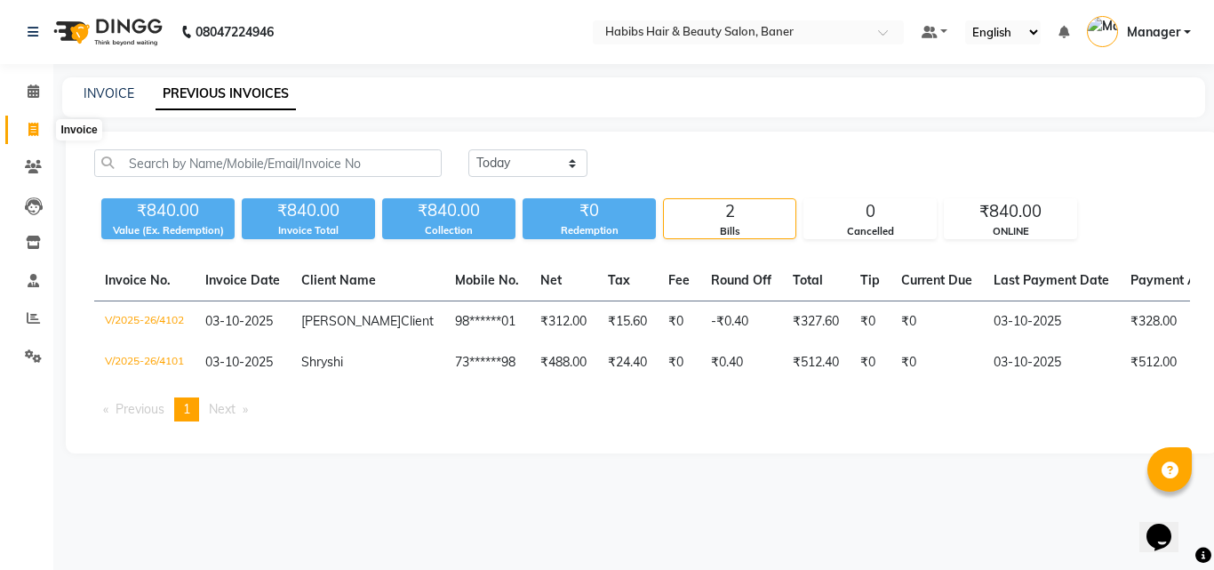
click at [21, 128] on span at bounding box center [33, 130] width 31 height 20
select select "5356"
select select "service"
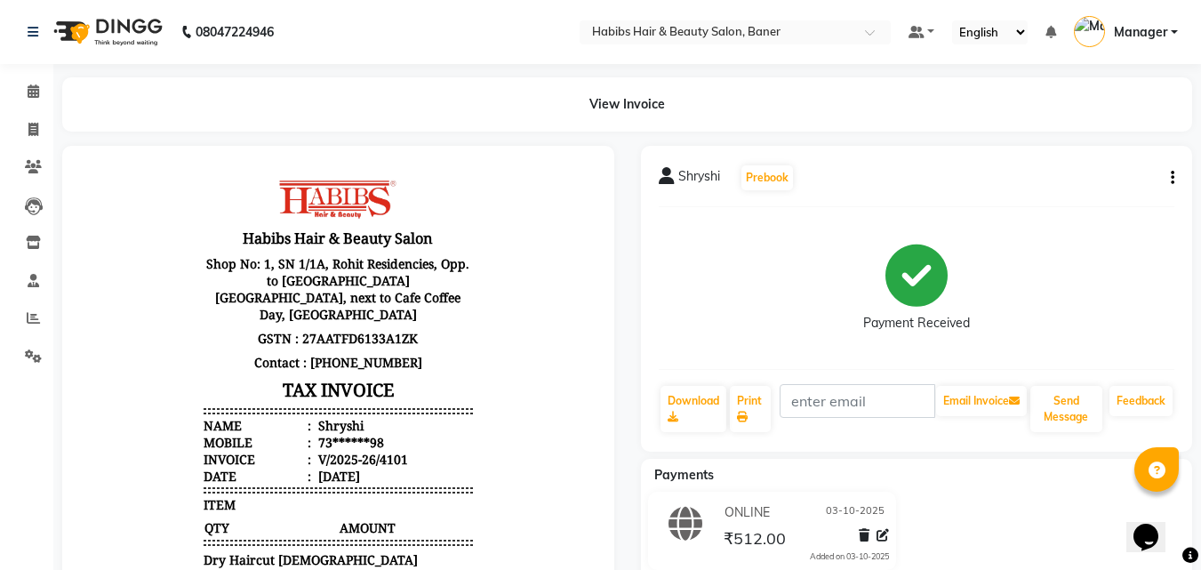
click at [1171, 179] on icon "button" at bounding box center [1173, 178] width 4 height 1
click at [1080, 205] on div "Edit Invoice" at bounding box center [1084, 211] width 122 height 22
select select "service"
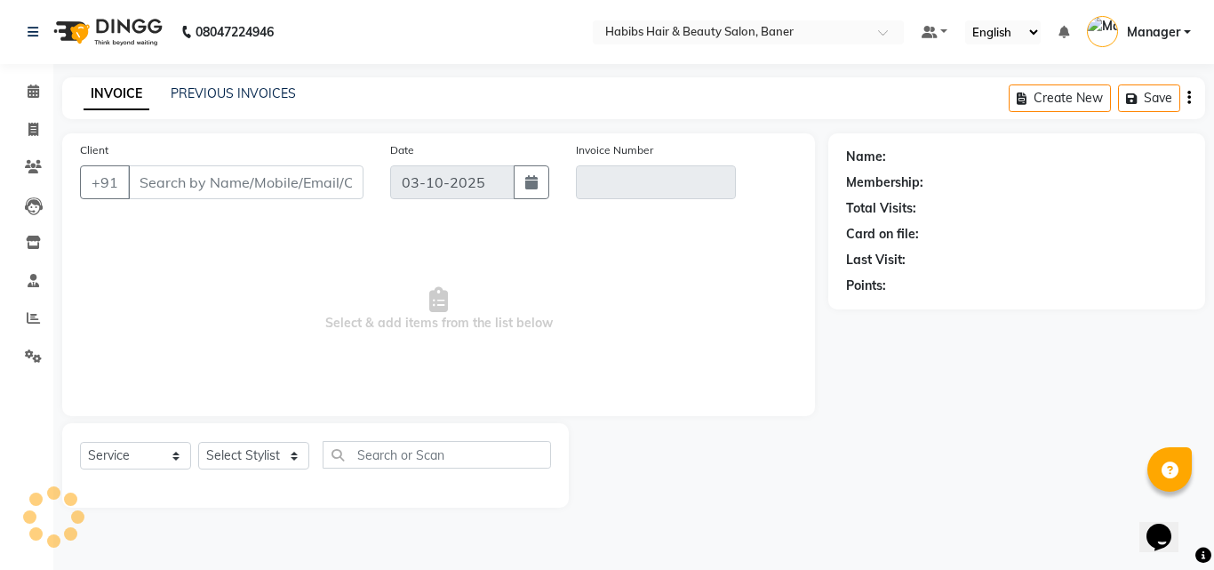
type input "73******98"
type input "V/2025-26/4101"
select select "select"
select select "1: Object"
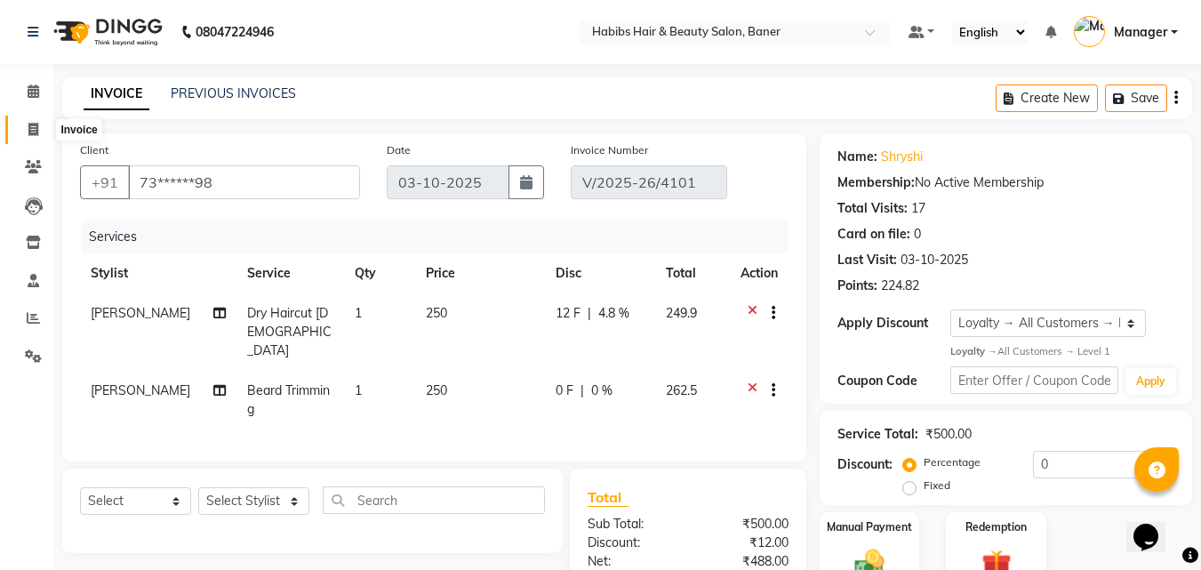
click at [38, 123] on icon at bounding box center [33, 129] width 10 height 13
select select "5356"
select select "service"
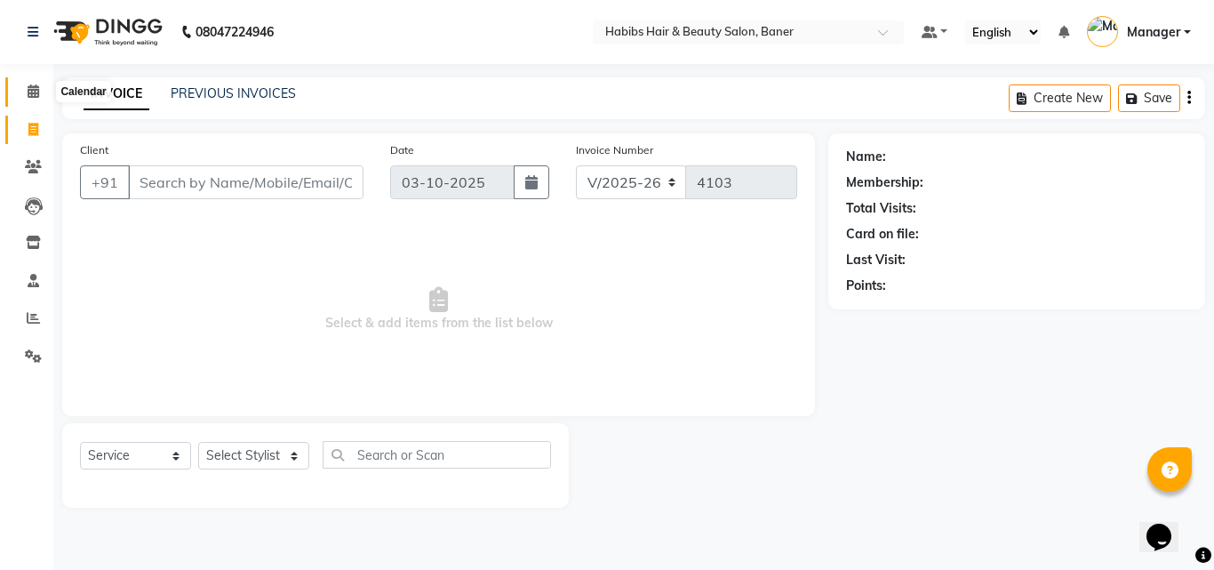
click at [33, 100] on span at bounding box center [33, 92] width 31 height 20
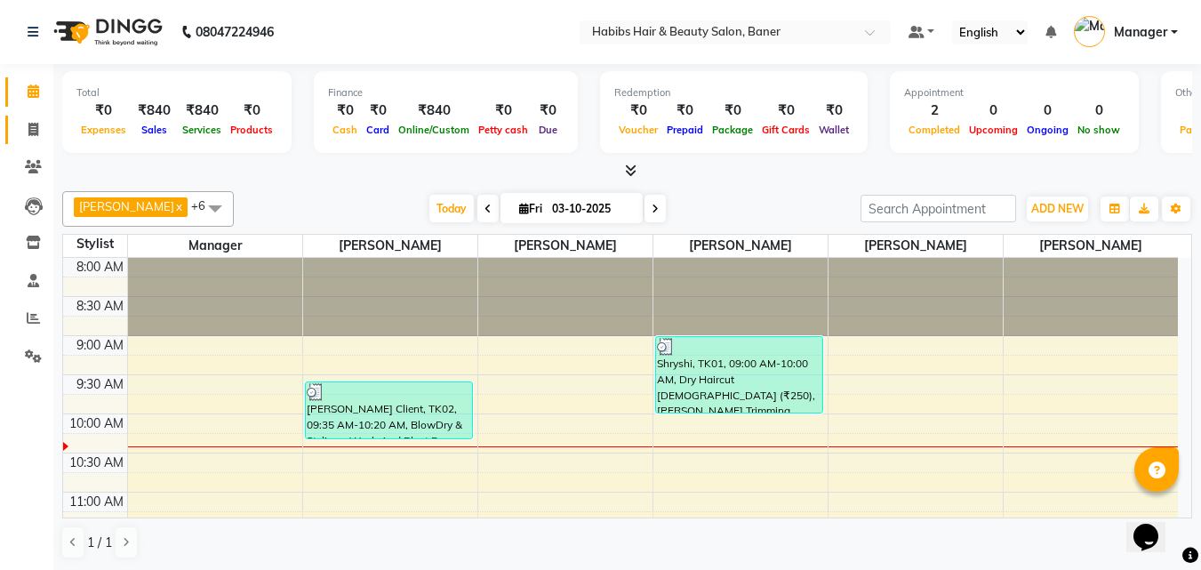
click at [11, 128] on link "Invoice" at bounding box center [26, 130] width 43 height 29
select select "5356"
select select "service"
